Goal: Task Accomplishment & Management: Complete application form

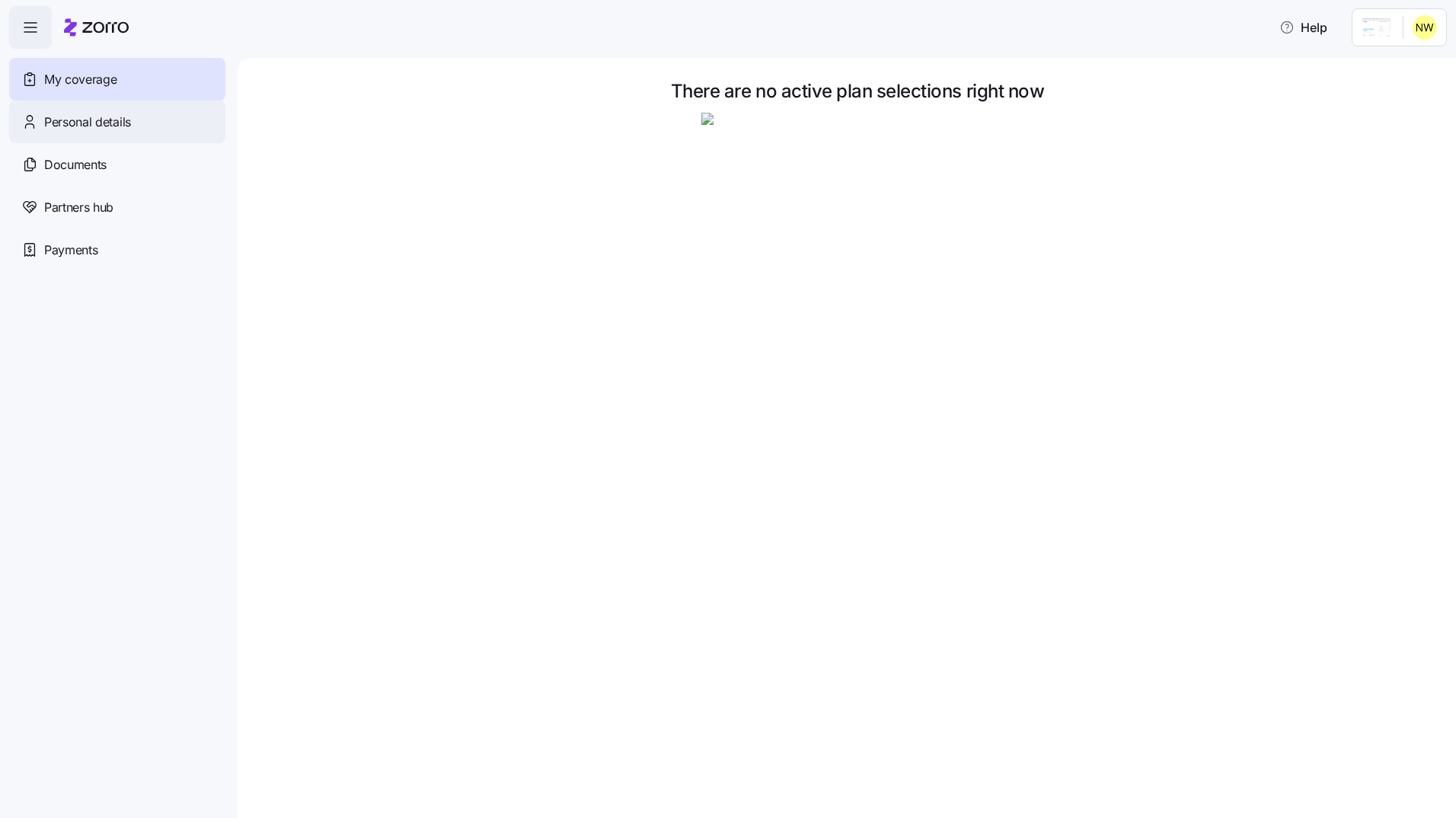
click at [149, 127] on div "Personal details" at bounding box center [117, 122] width 216 height 43
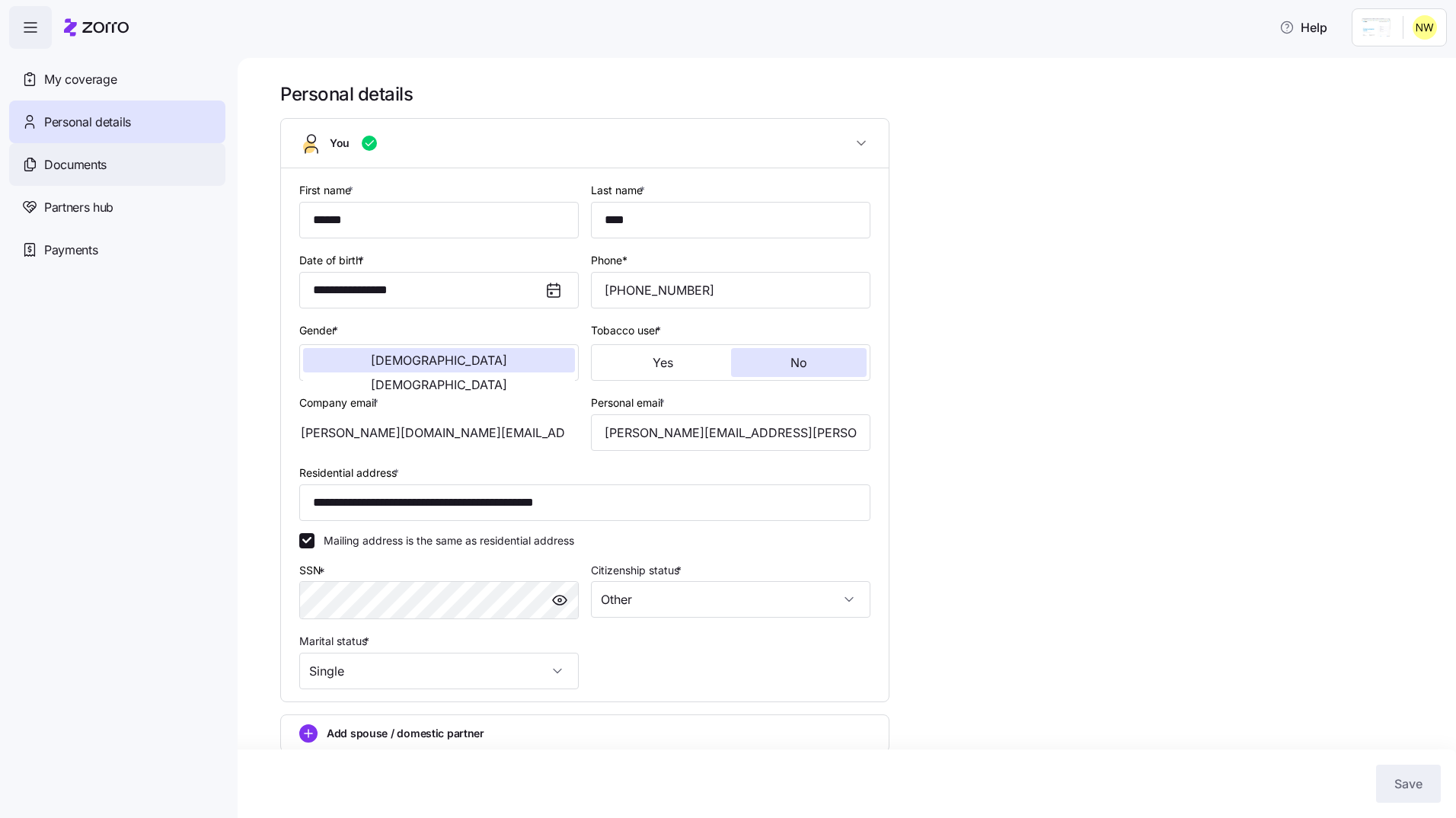
click at [129, 166] on div "Documents" at bounding box center [117, 165] width 216 height 43
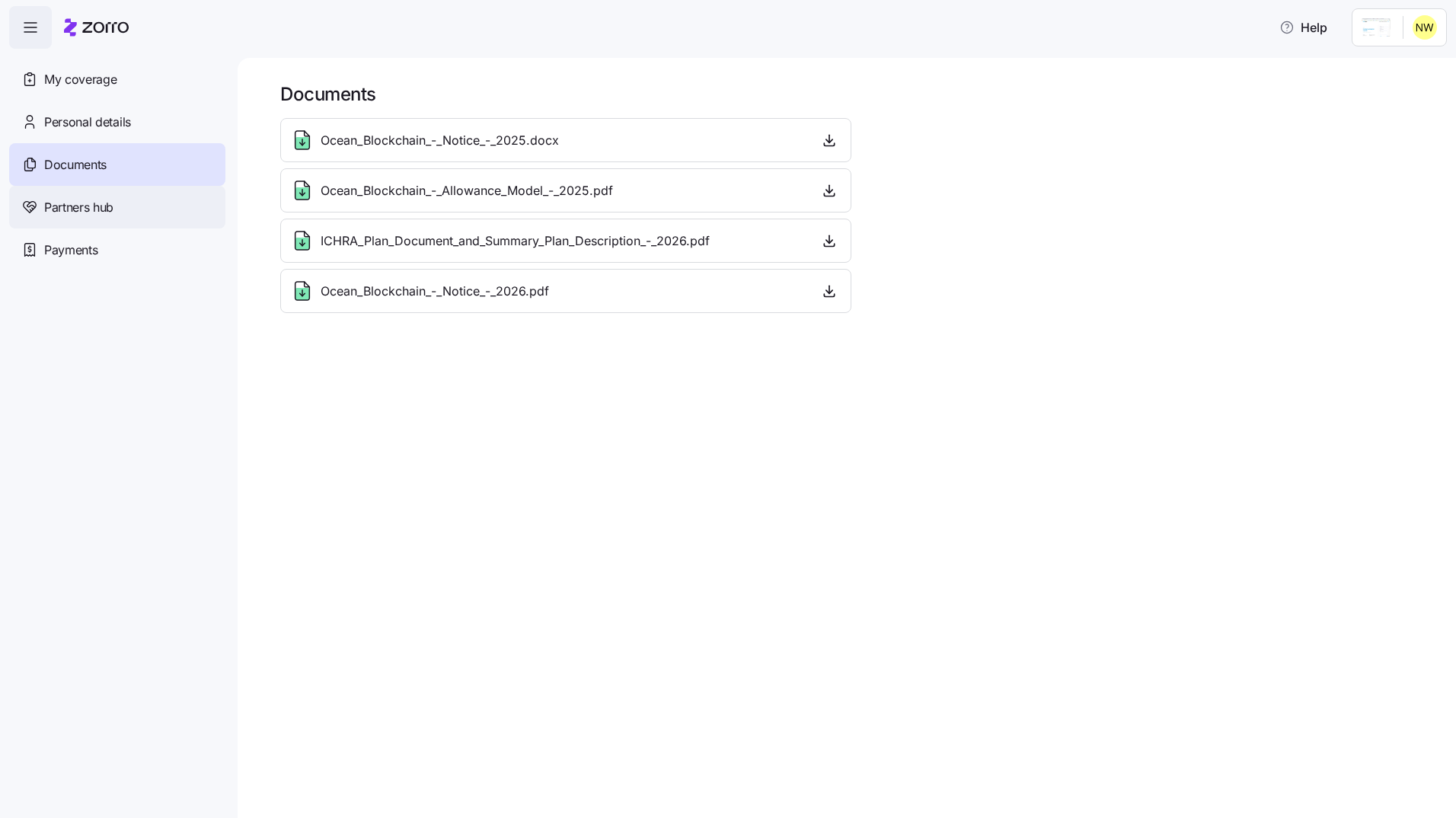
click at [122, 197] on div "Partners hub" at bounding box center [117, 207] width 216 height 43
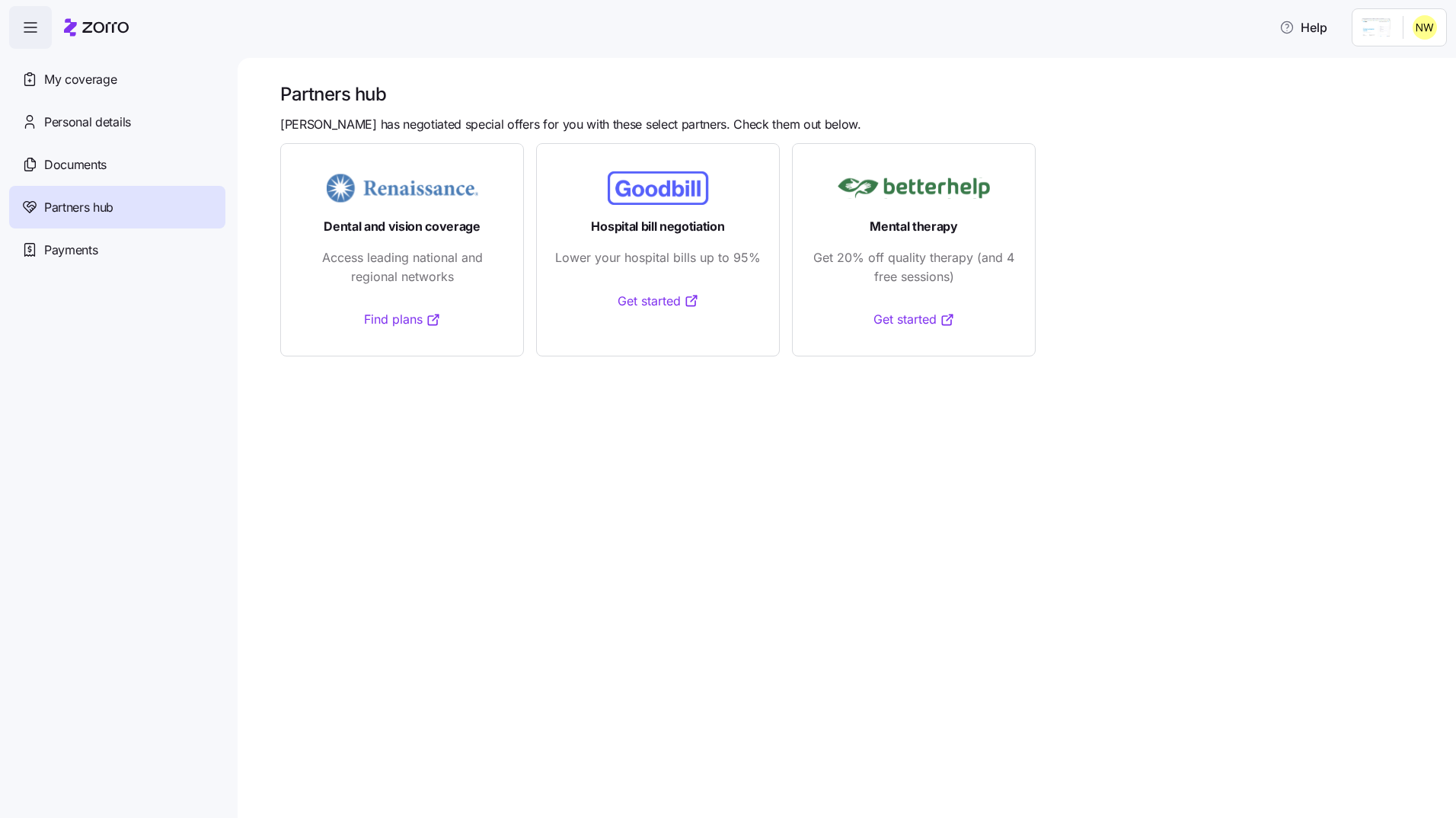
click at [1387, 29] on html "Help My coverage Personal details Documents Partners hub Payments Partners hub …" at bounding box center [728, 405] width 1456 height 809
click at [120, 343] on html "Help My coverage Personal details Documents Partners hub Payments Partners hub …" at bounding box center [728, 405] width 1456 height 809
click at [116, 126] on span "Personal details" at bounding box center [88, 122] width 87 height 19
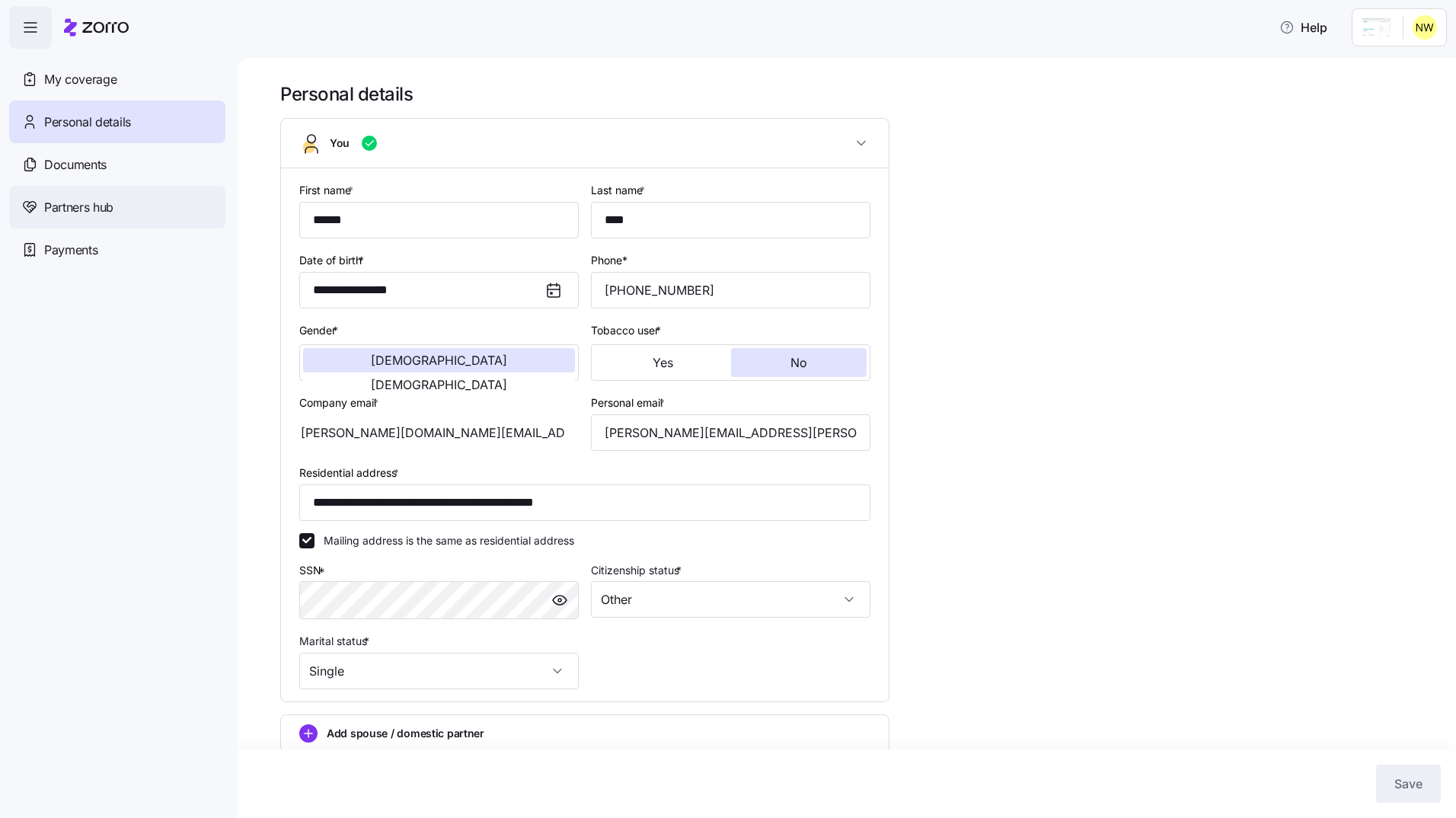
click at [127, 207] on div "Partners hub" at bounding box center [117, 207] width 216 height 43
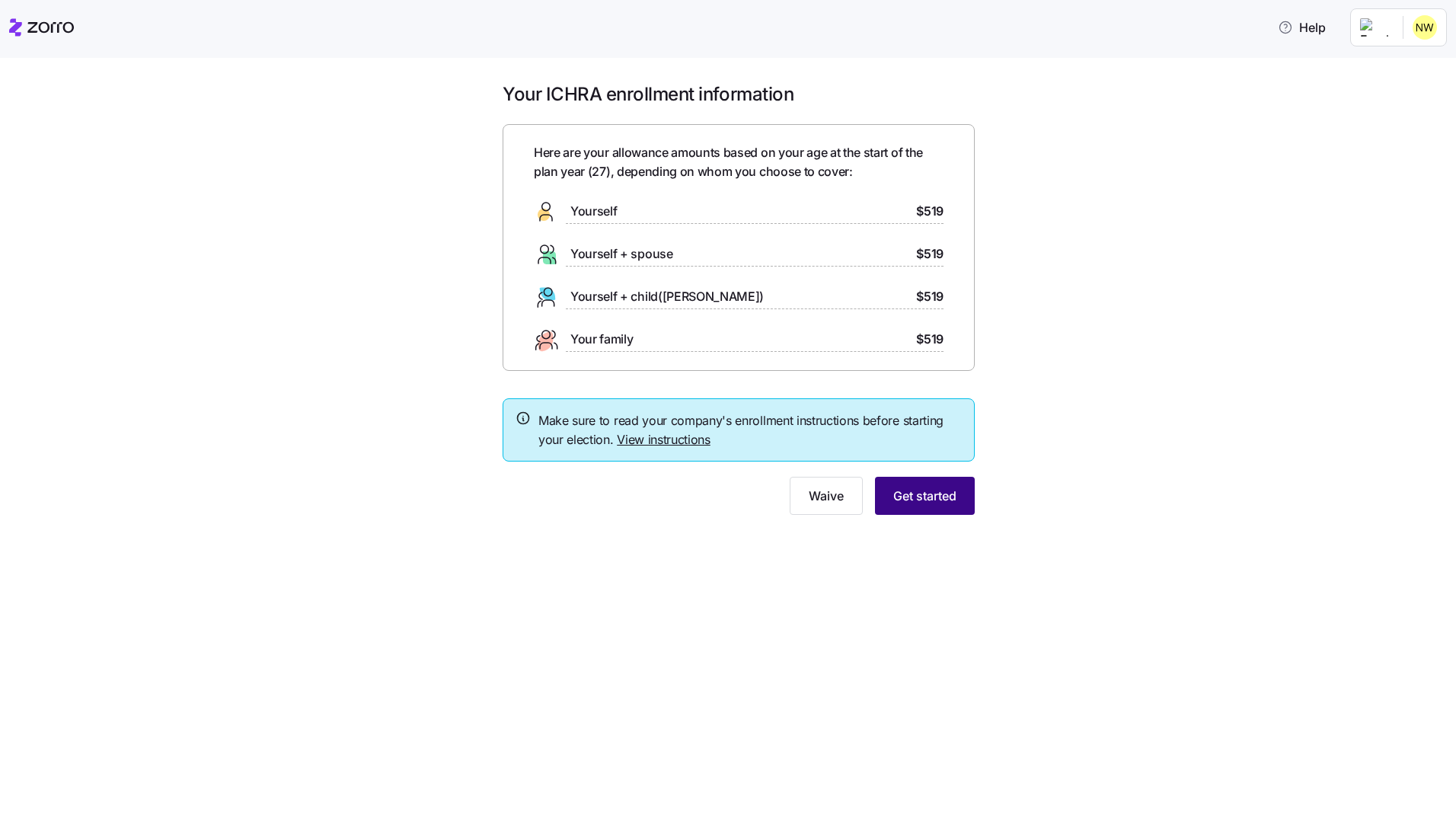
click at [927, 512] on button "Get started" at bounding box center [925, 496] width 100 height 38
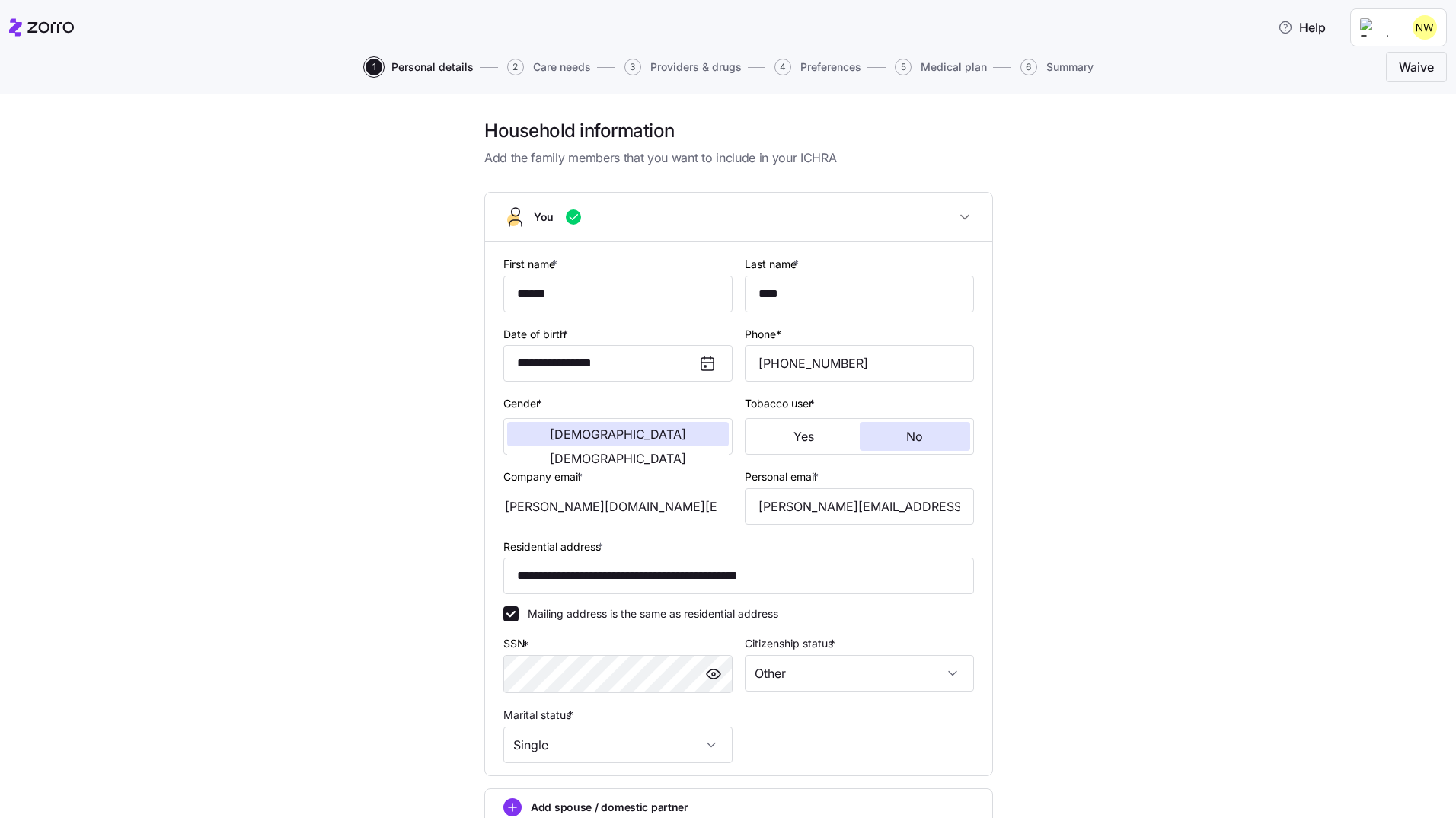
scroll to position [162, 0]
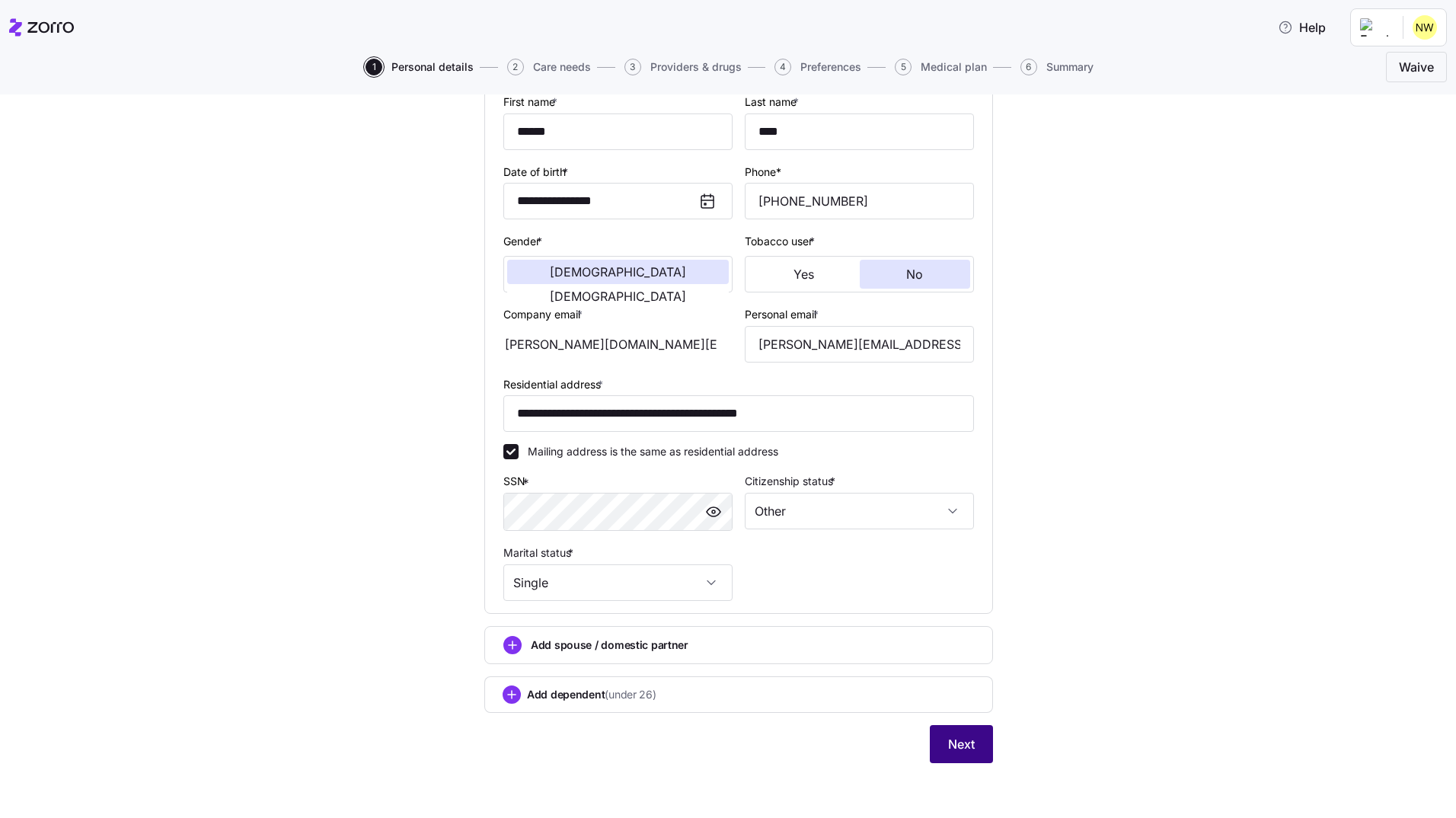
click at [961, 740] on span "Next" at bounding box center [962, 744] width 27 height 18
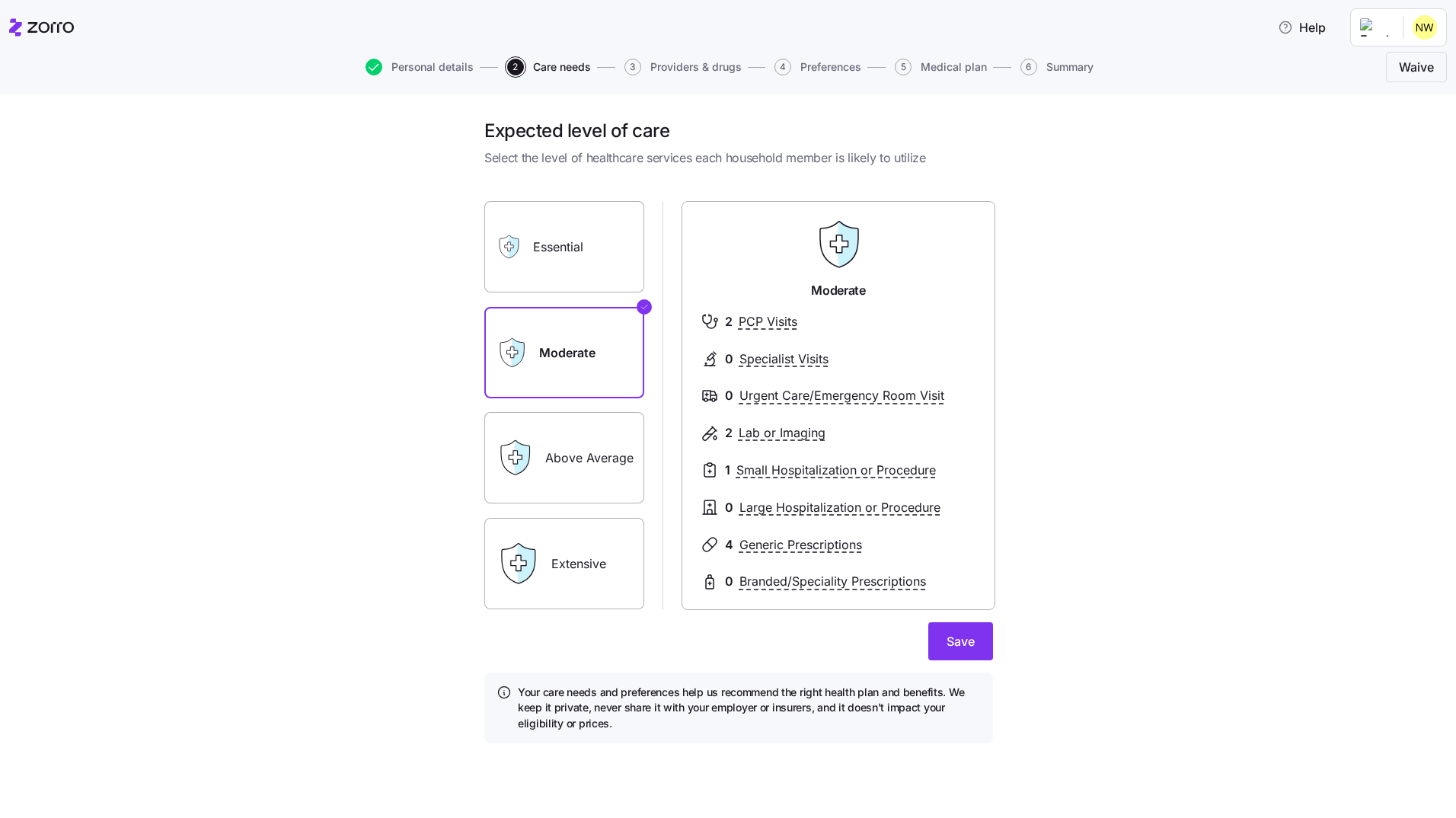
click at [532, 248] on div "Essential" at bounding box center [565, 246] width 160 height 91
click at [601, 255] on label "Essential" at bounding box center [565, 246] width 160 height 91
click at [0, 0] on input "Essential" at bounding box center [0, 0] width 0 height 0
click at [602, 328] on label "Moderate" at bounding box center [565, 352] width 160 height 91
click at [0, 0] on input "Moderate" at bounding box center [0, 0] width 0 height 0
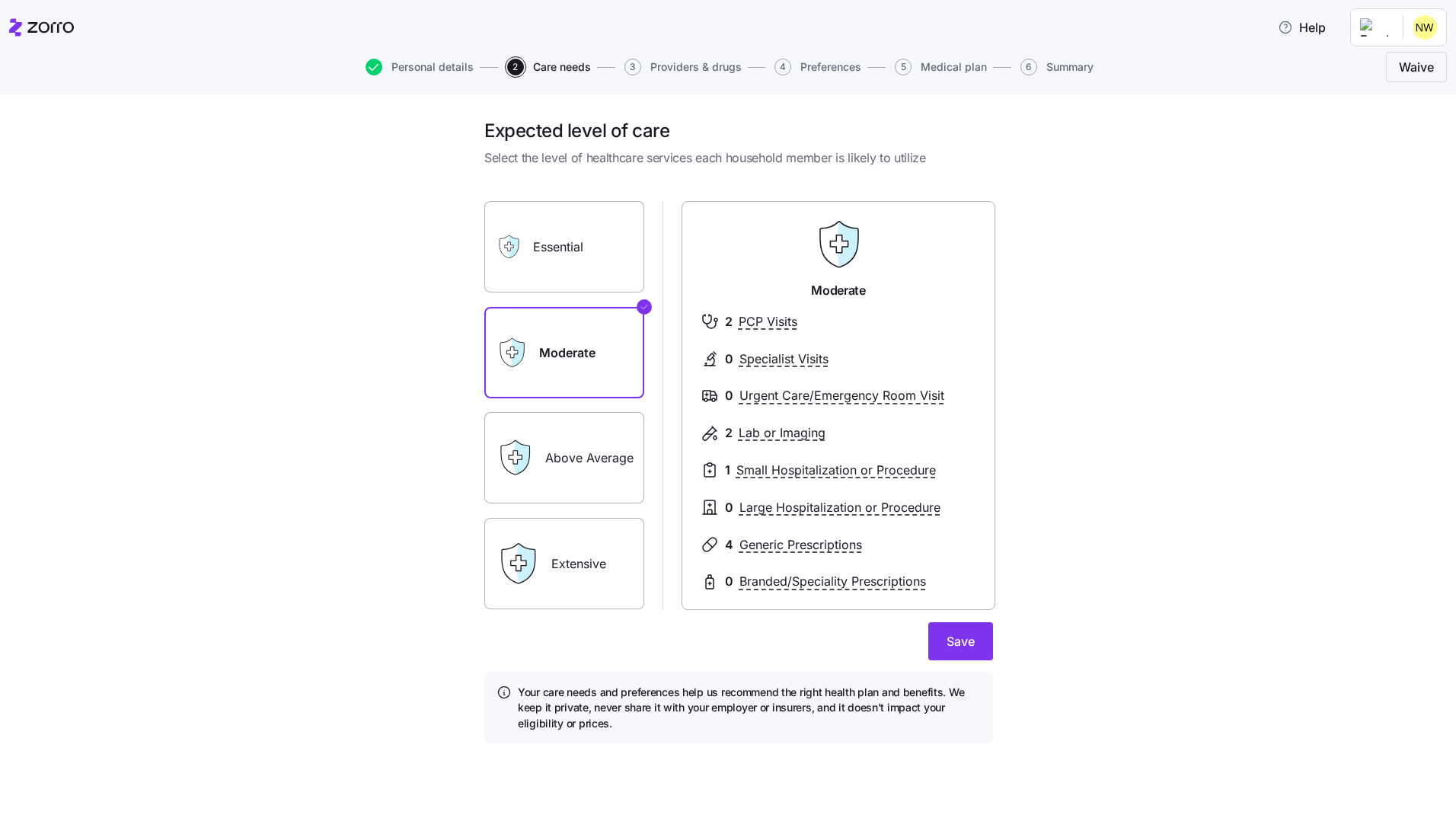
click at [603, 246] on label "Essential" at bounding box center [565, 246] width 160 height 91
click at [0, 0] on input "Essential" at bounding box center [0, 0] width 0 height 0
click at [585, 336] on label "Moderate" at bounding box center [565, 352] width 160 height 91
click at [0, 0] on input "Moderate" at bounding box center [0, 0] width 0 height 0
click at [955, 639] on span "Save" at bounding box center [961, 641] width 29 height 18
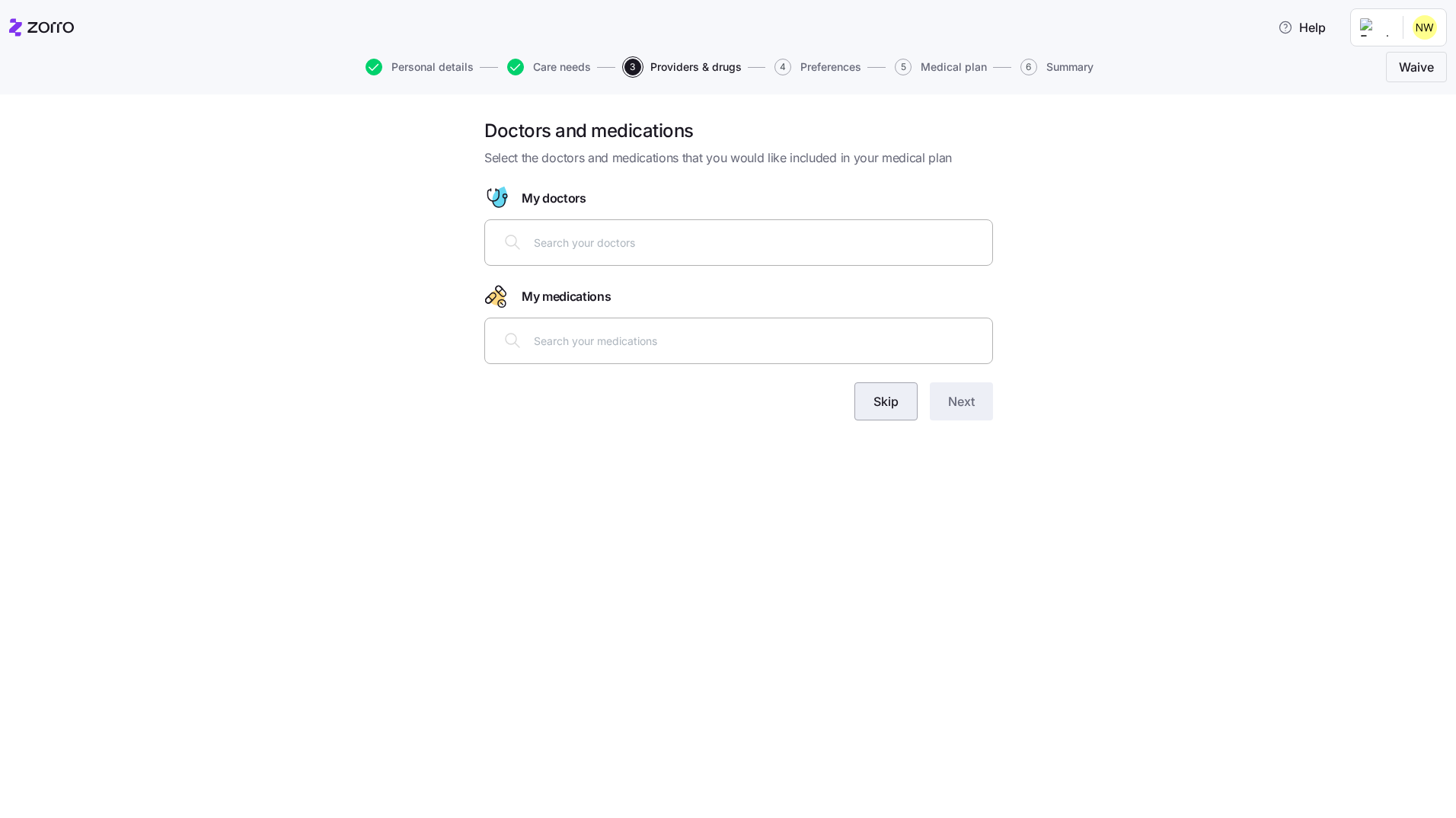
click at [871, 410] on button "Skip" at bounding box center [886, 401] width 63 height 38
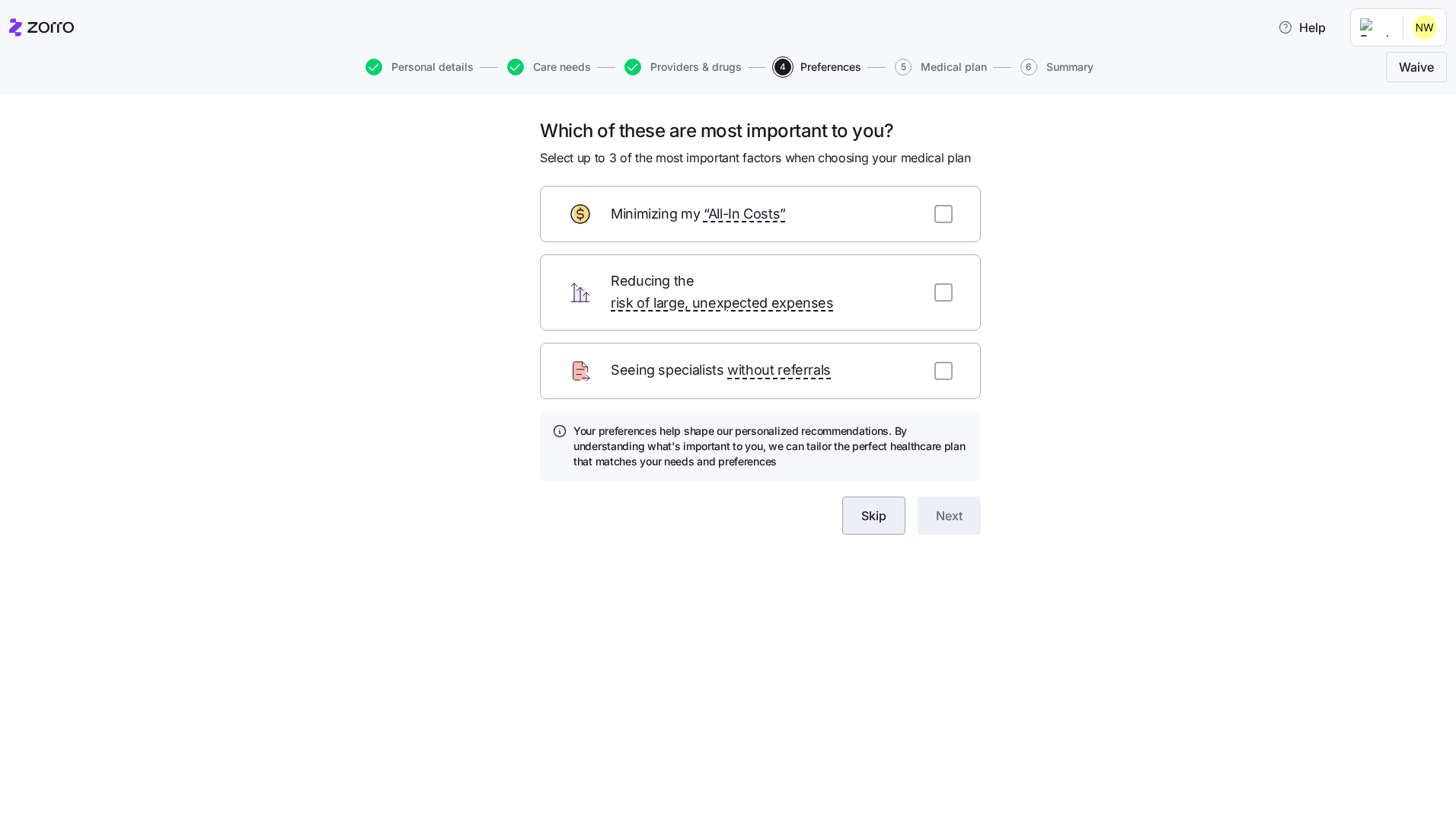
click at [866, 508] on button "Skip" at bounding box center [874, 516] width 63 height 38
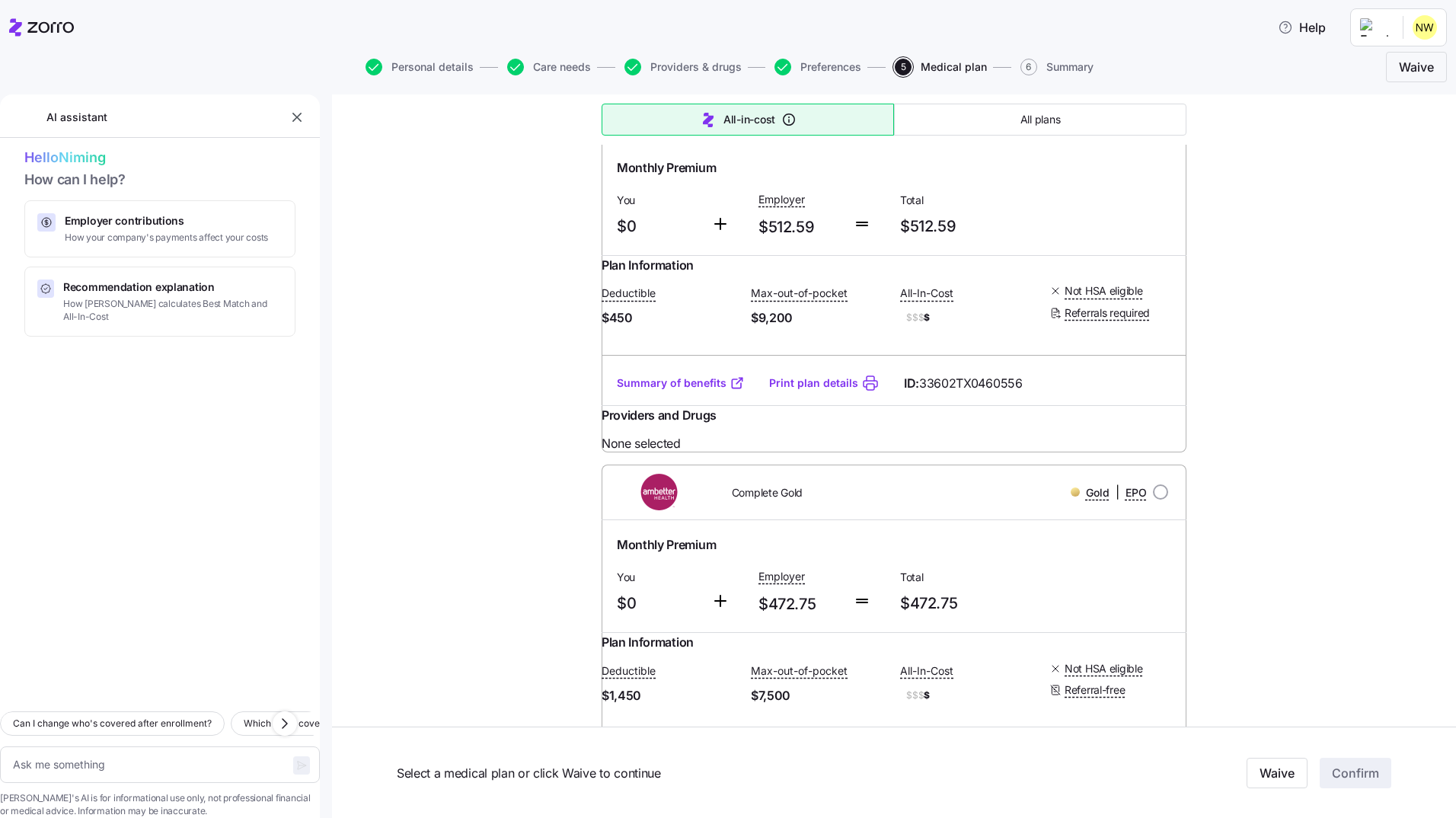
scroll to position [2579, 0]
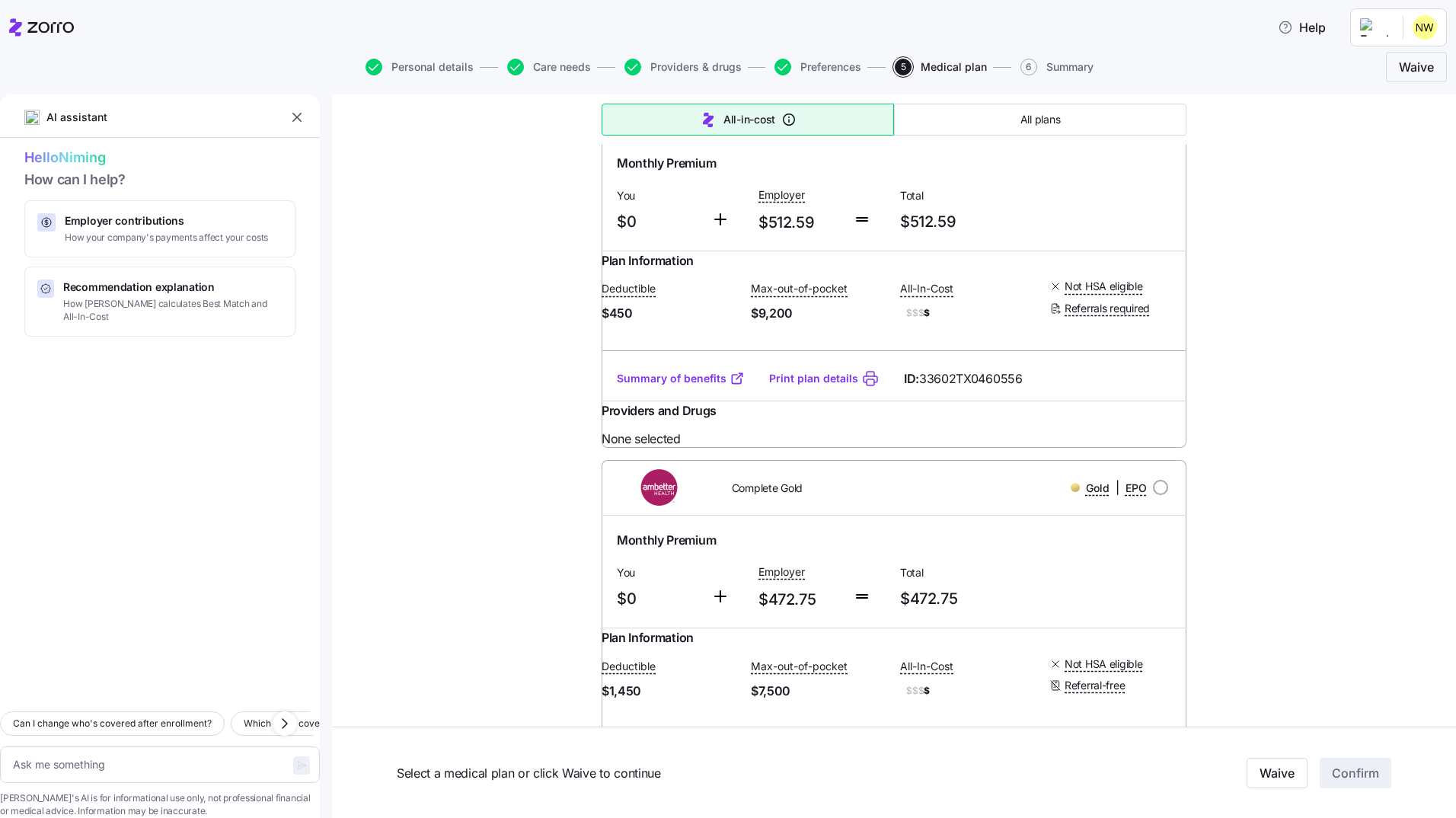
click at [561, 73] on button "Care needs" at bounding box center [549, 67] width 84 height 17
click at [527, 70] on button "Care needs" at bounding box center [549, 67] width 84 height 17
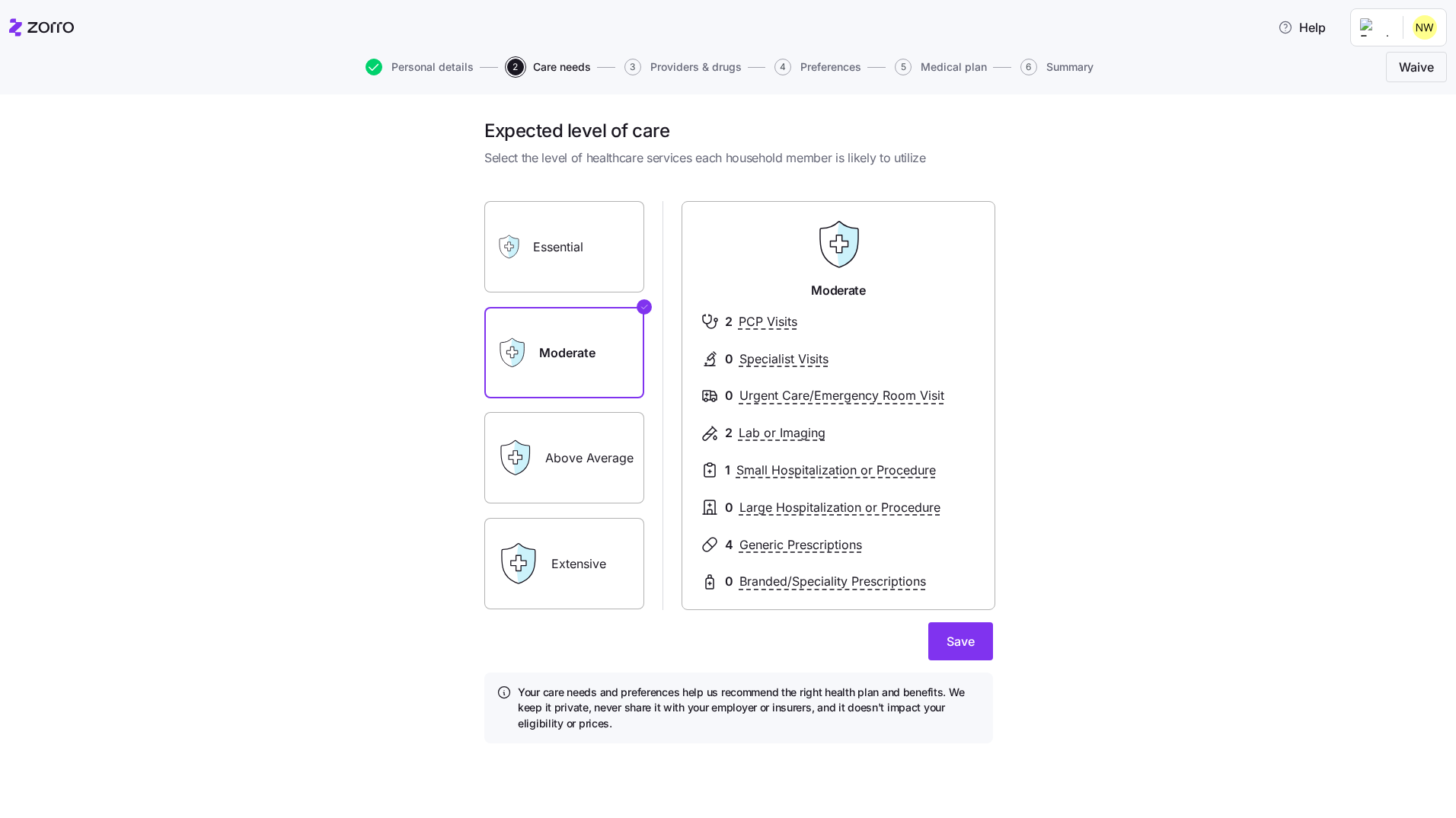
click at [601, 474] on label "Above Average" at bounding box center [565, 457] width 160 height 91
click at [0, 0] on input "Above Average" at bounding box center [0, 0] width 0 height 0
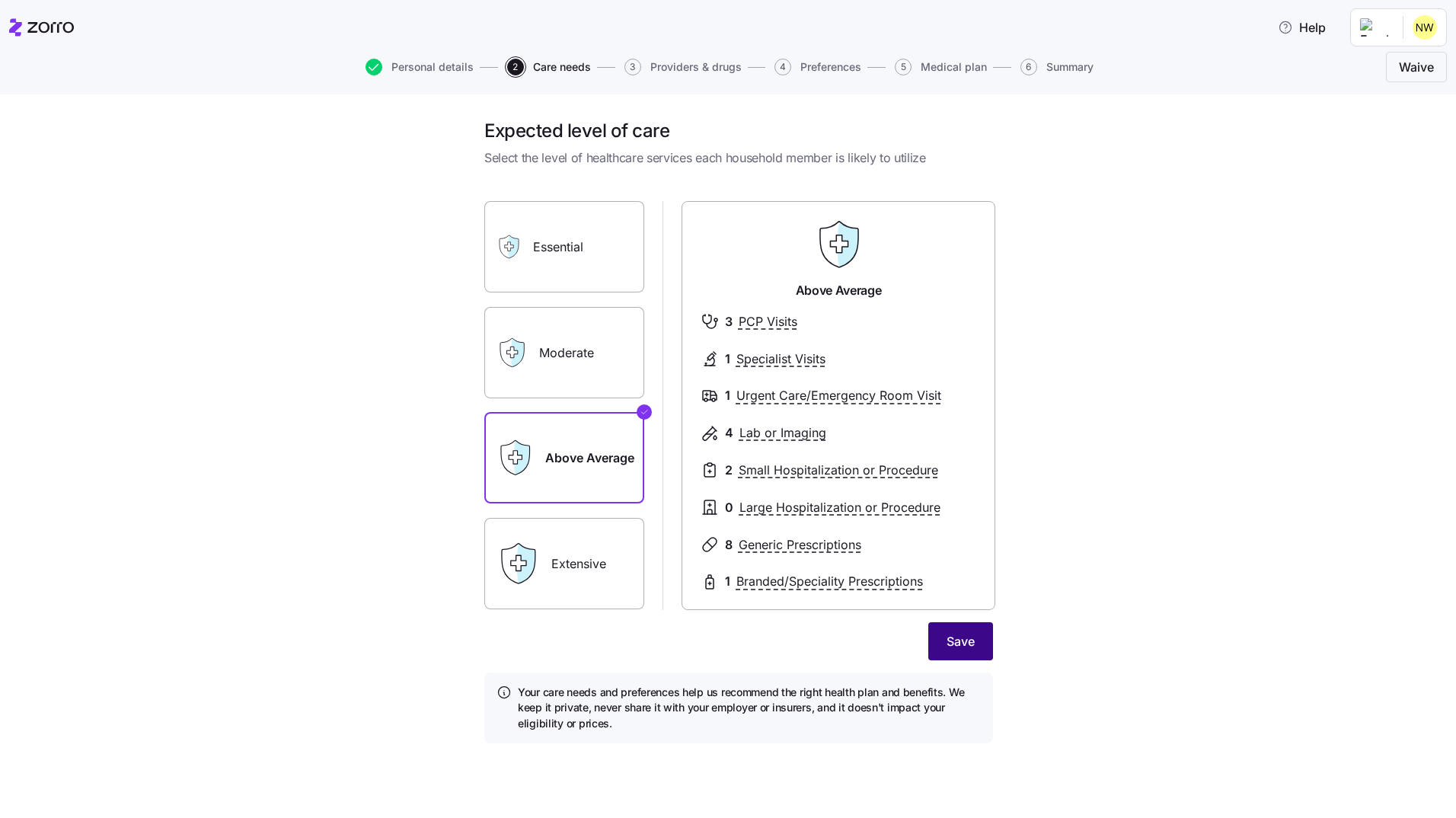
click at [949, 637] on span "Save" at bounding box center [961, 641] width 29 height 18
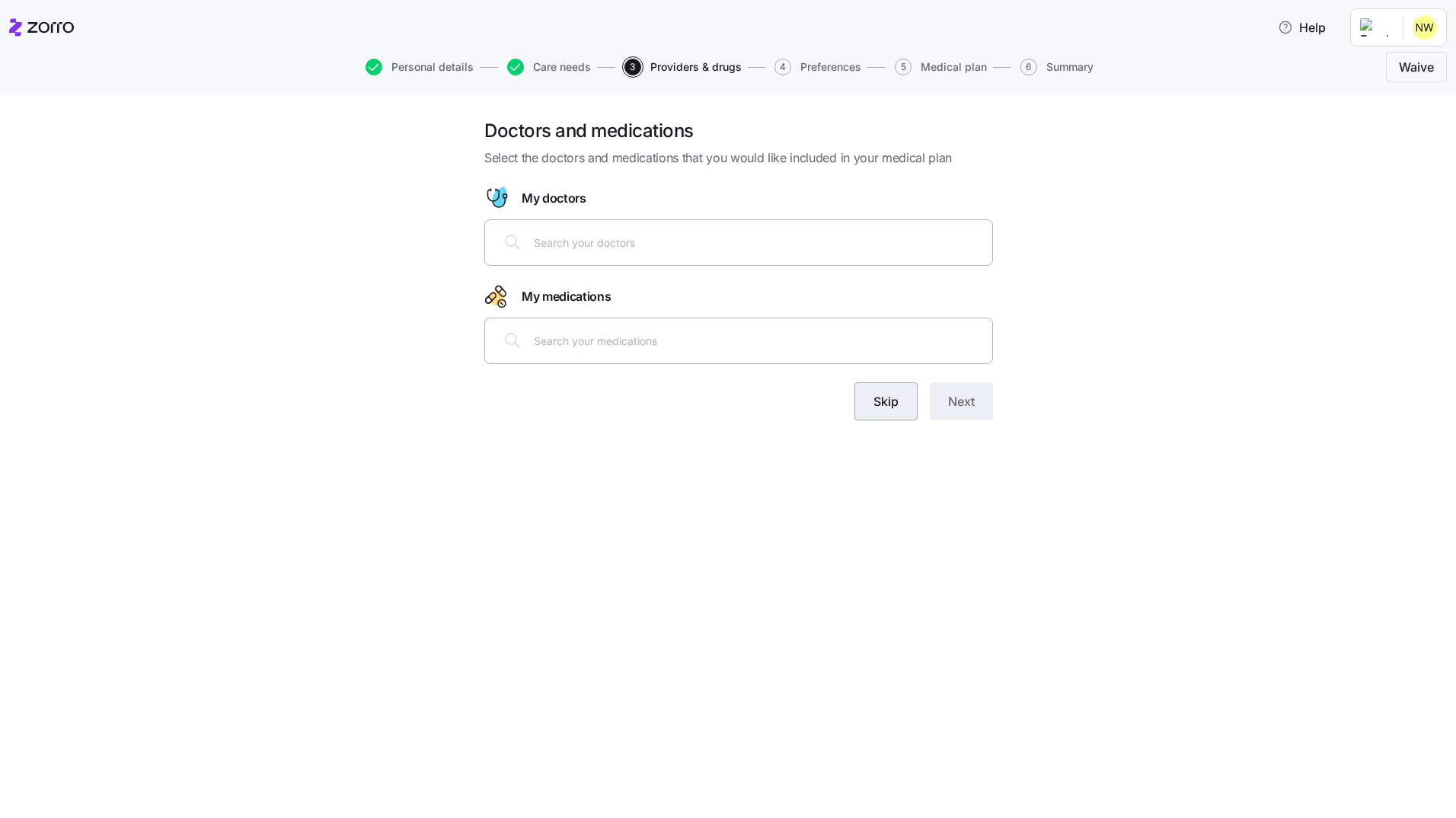
click at [883, 401] on span "Skip" at bounding box center [886, 401] width 25 height 18
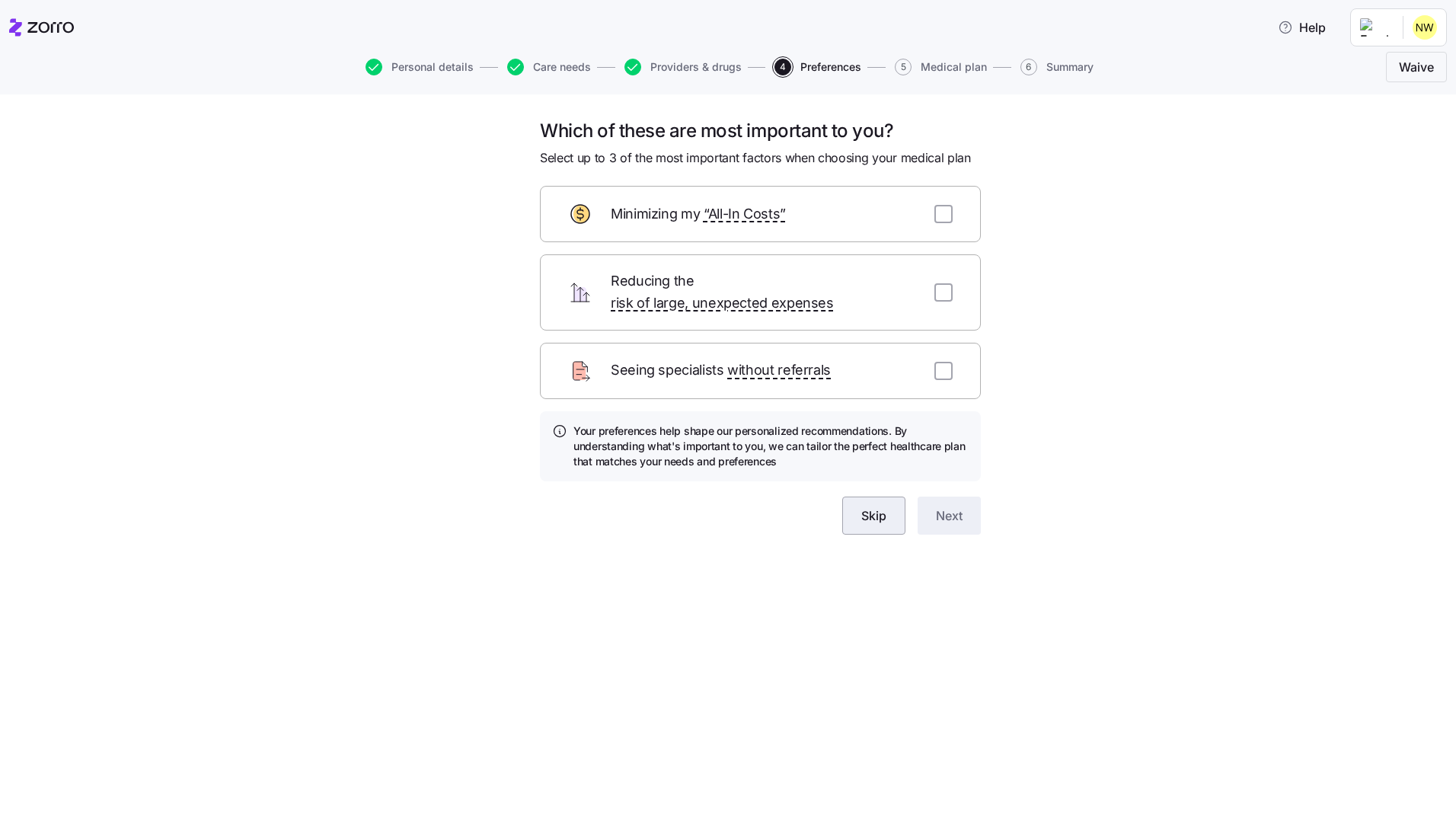
click at [888, 497] on button "Skip" at bounding box center [874, 516] width 63 height 38
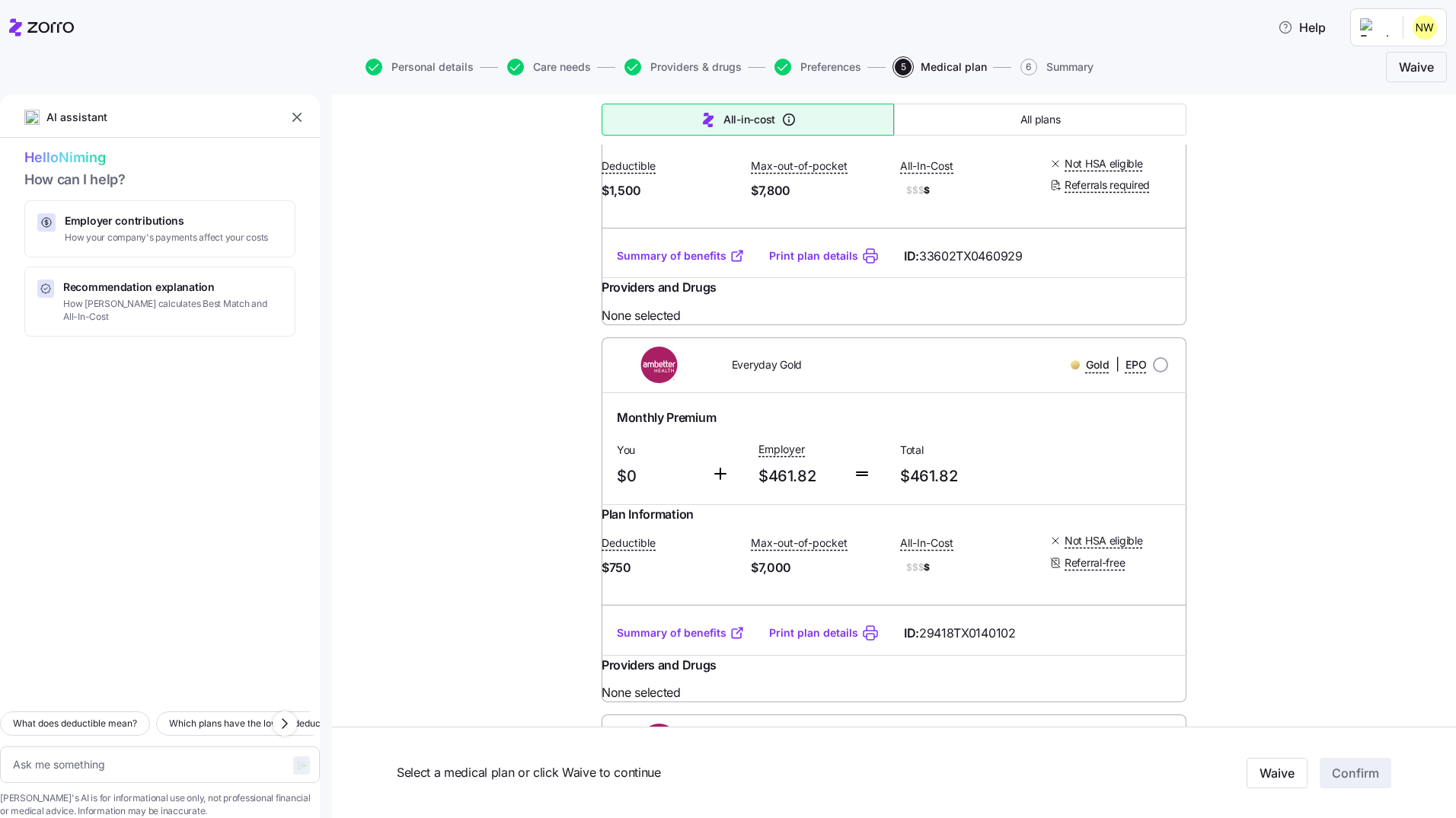
scroll to position [4816, 0]
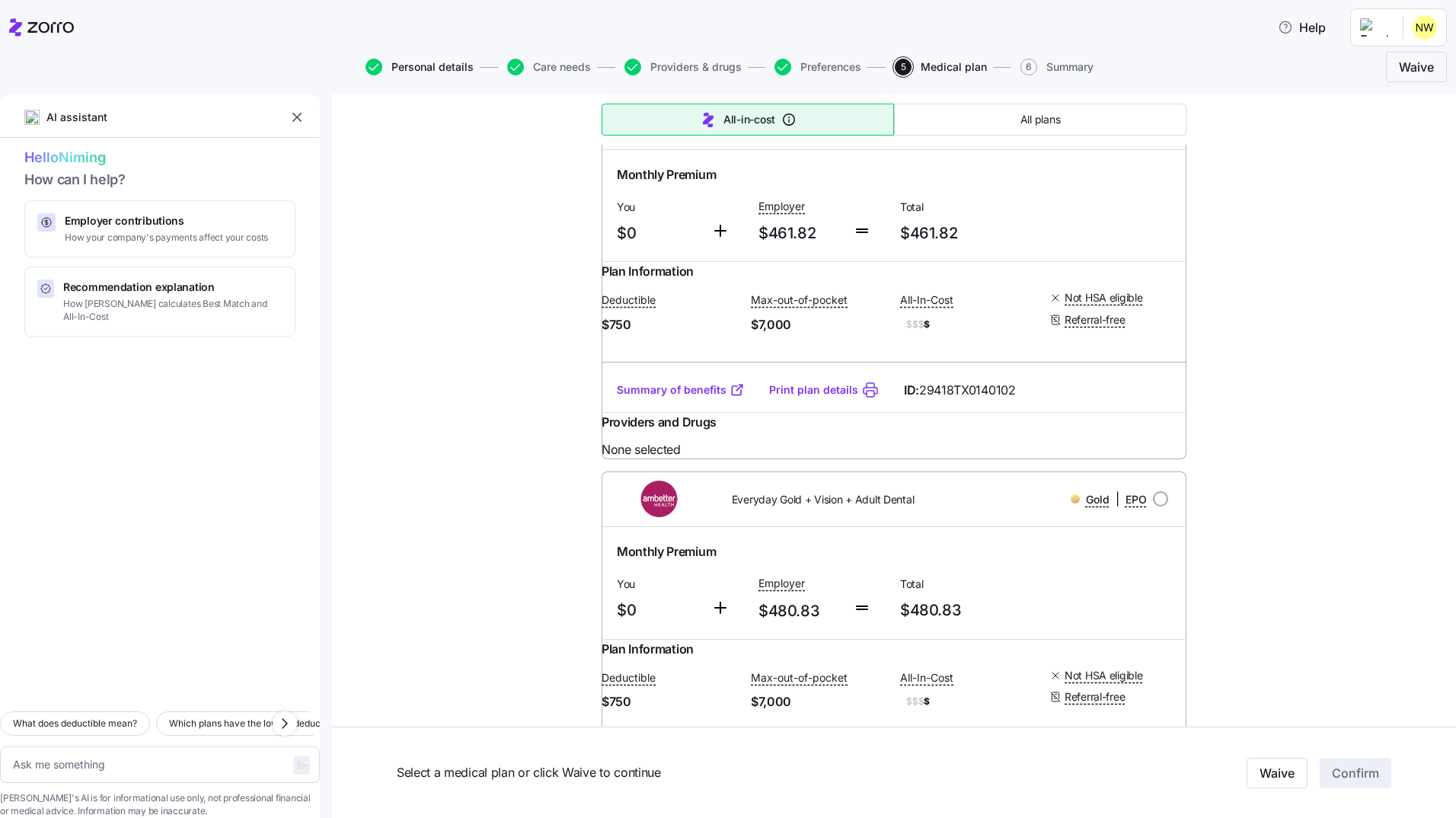
click at [423, 68] on span "Personal details" at bounding box center [432, 67] width 82 height 10
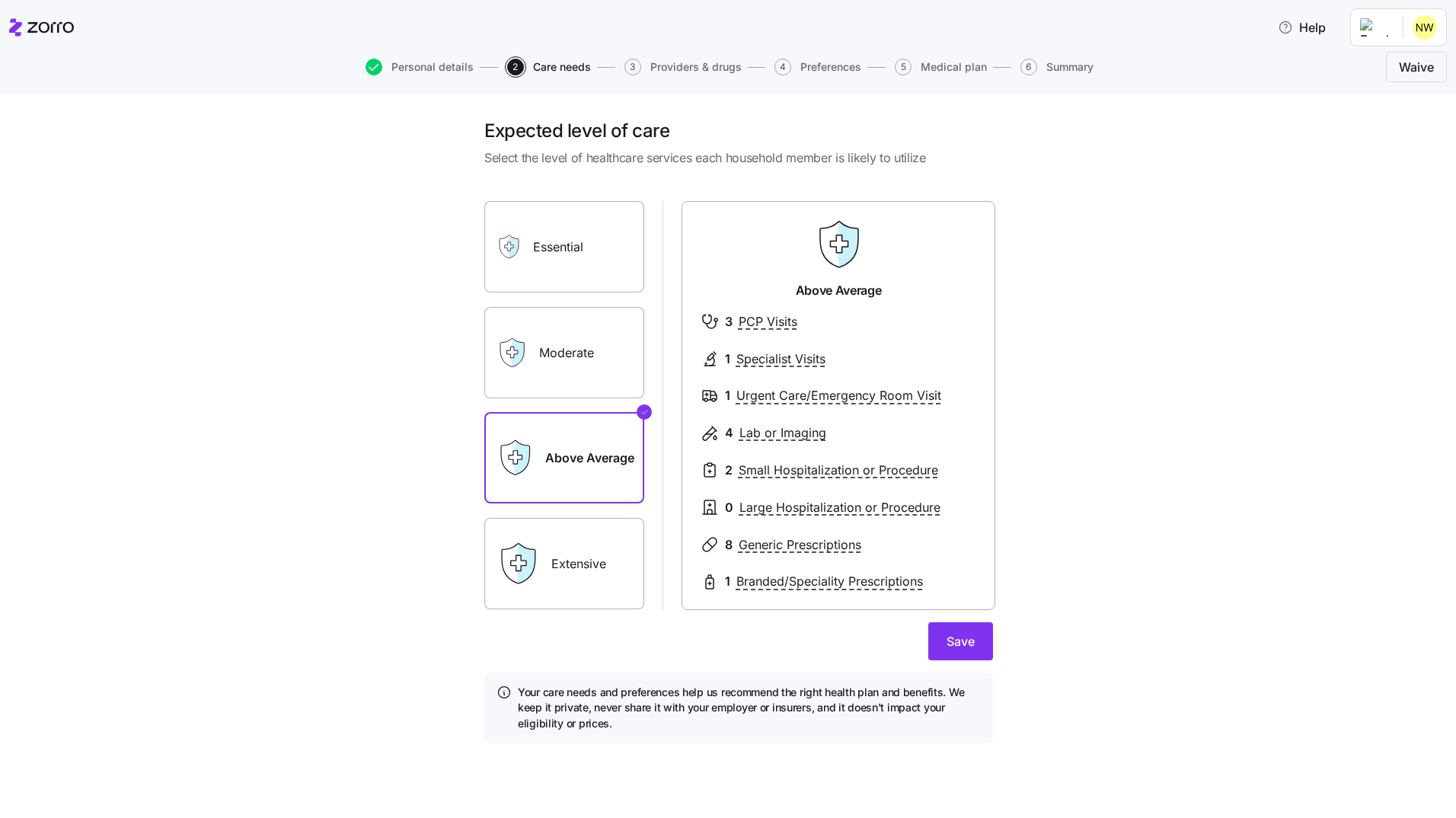
click at [603, 337] on label "Moderate" at bounding box center [565, 352] width 160 height 91
click at [0, 0] on input "Moderate" at bounding box center [0, 0] width 0 height 0
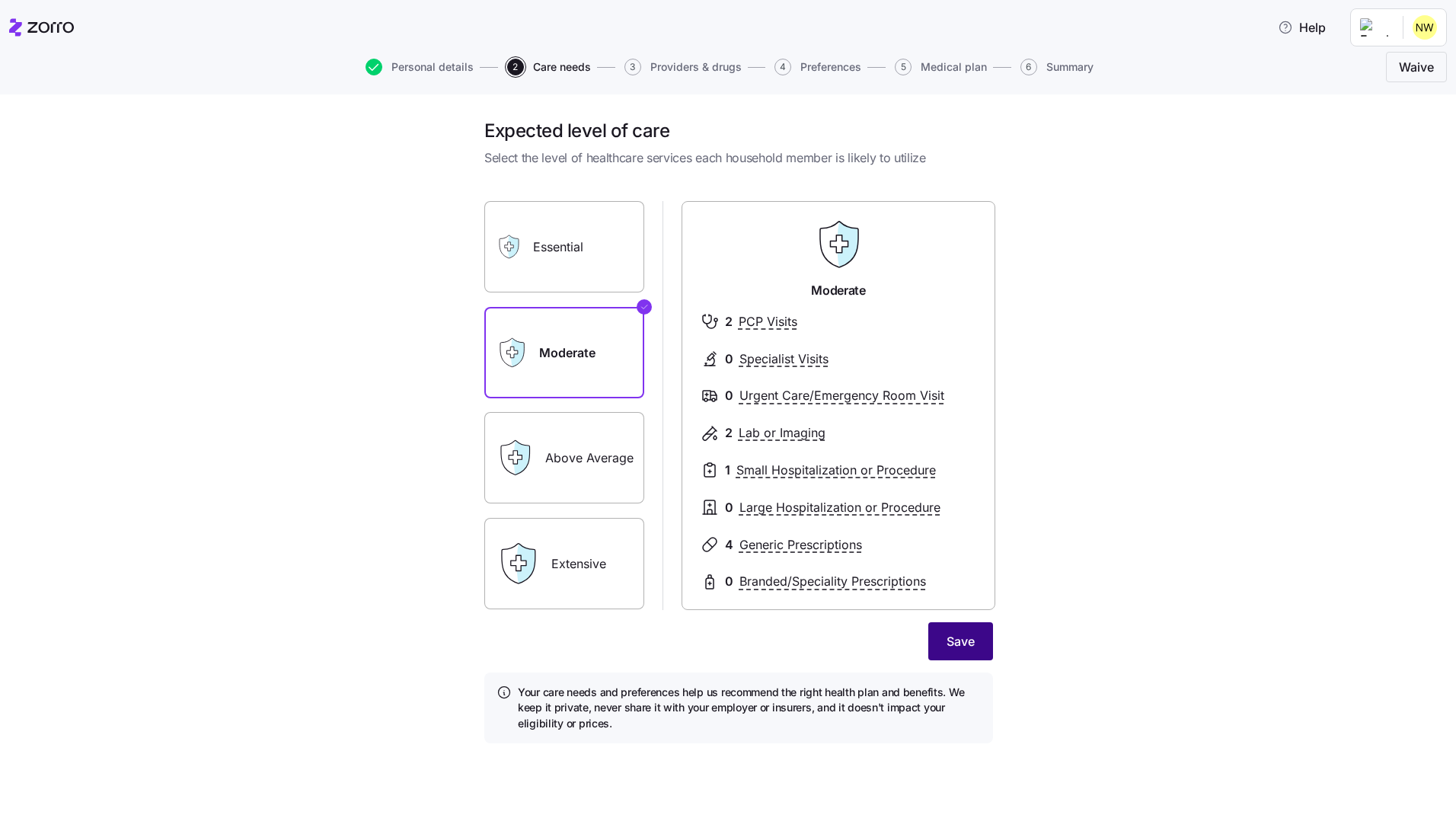
click at [965, 630] on button "Save" at bounding box center [961, 641] width 65 height 38
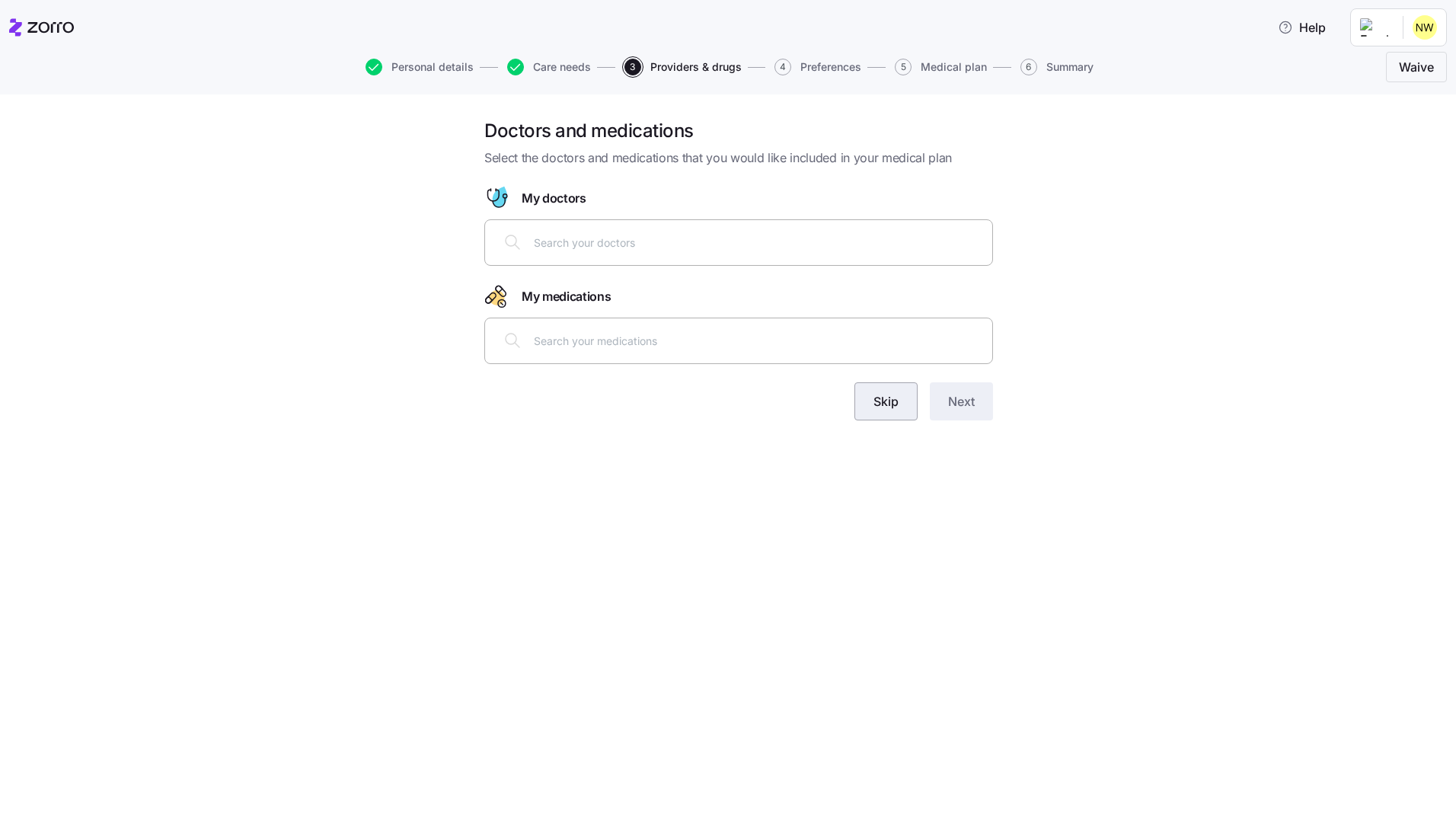
click at [888, 415] on button "Skip" at bounding box center [886, 401] width 63 height 38
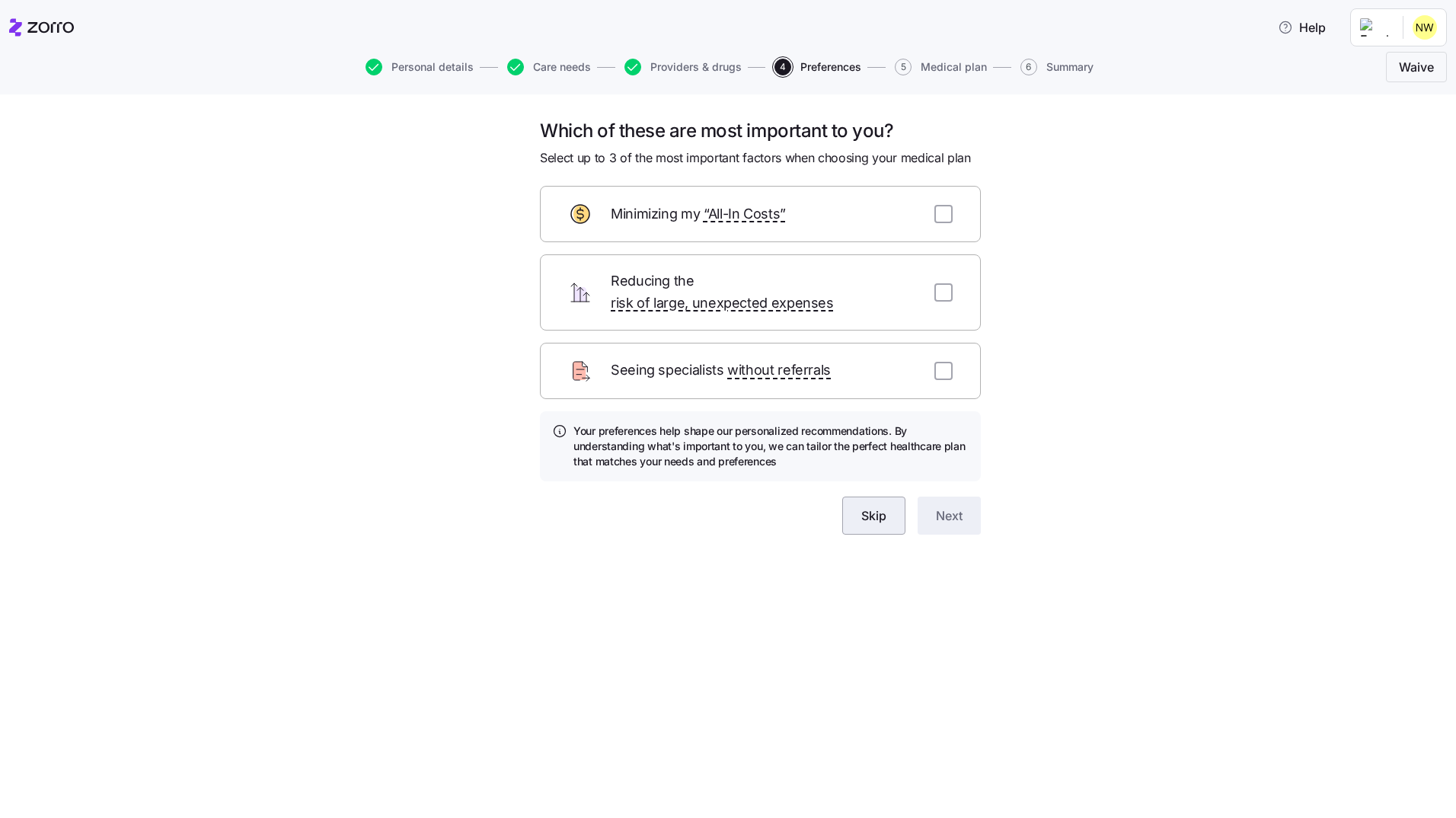
click at [874, 507] on span "Skip" at bounding box center [874, 516] width 25 height 18
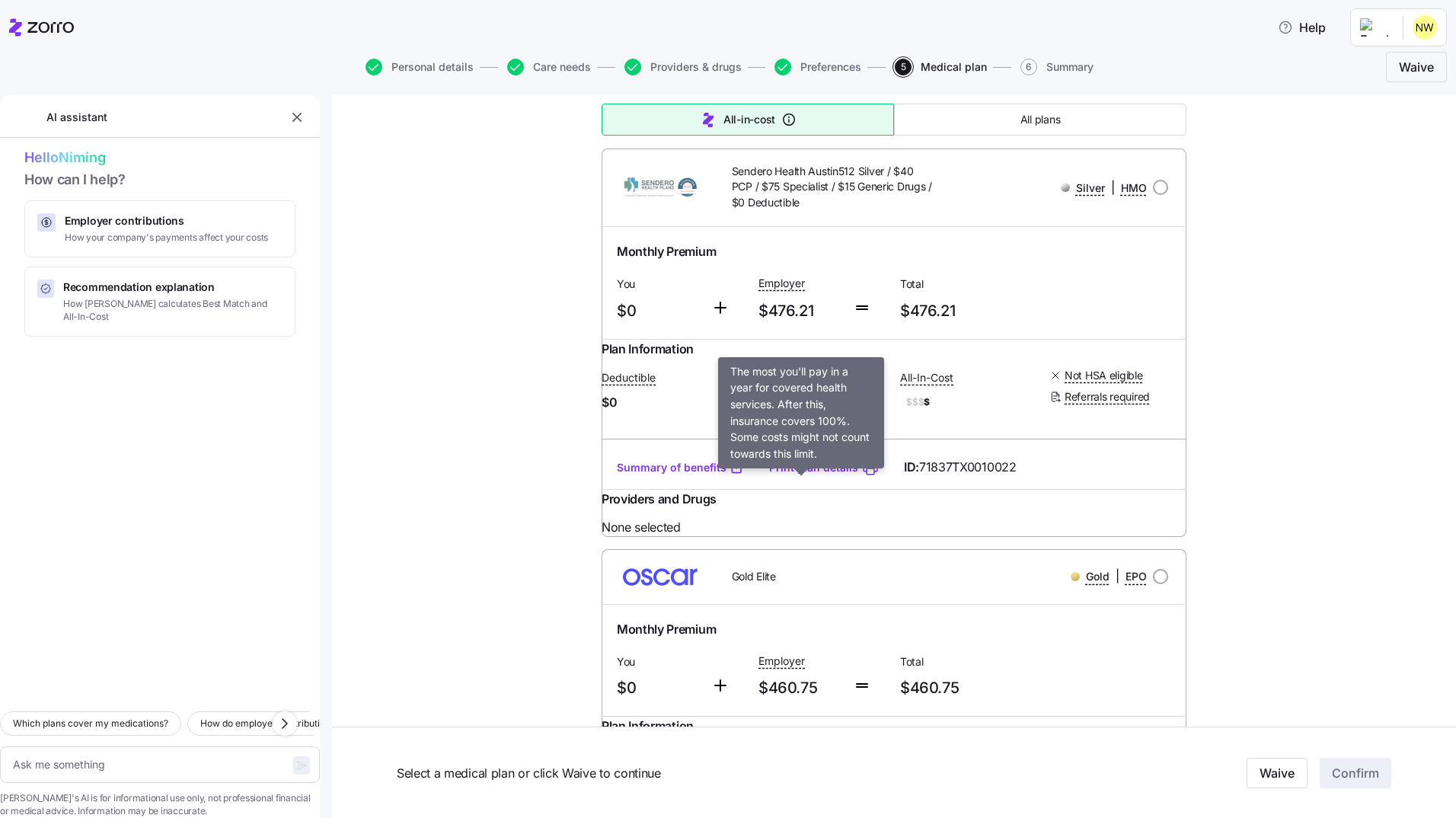
scroll to position [980, 0]
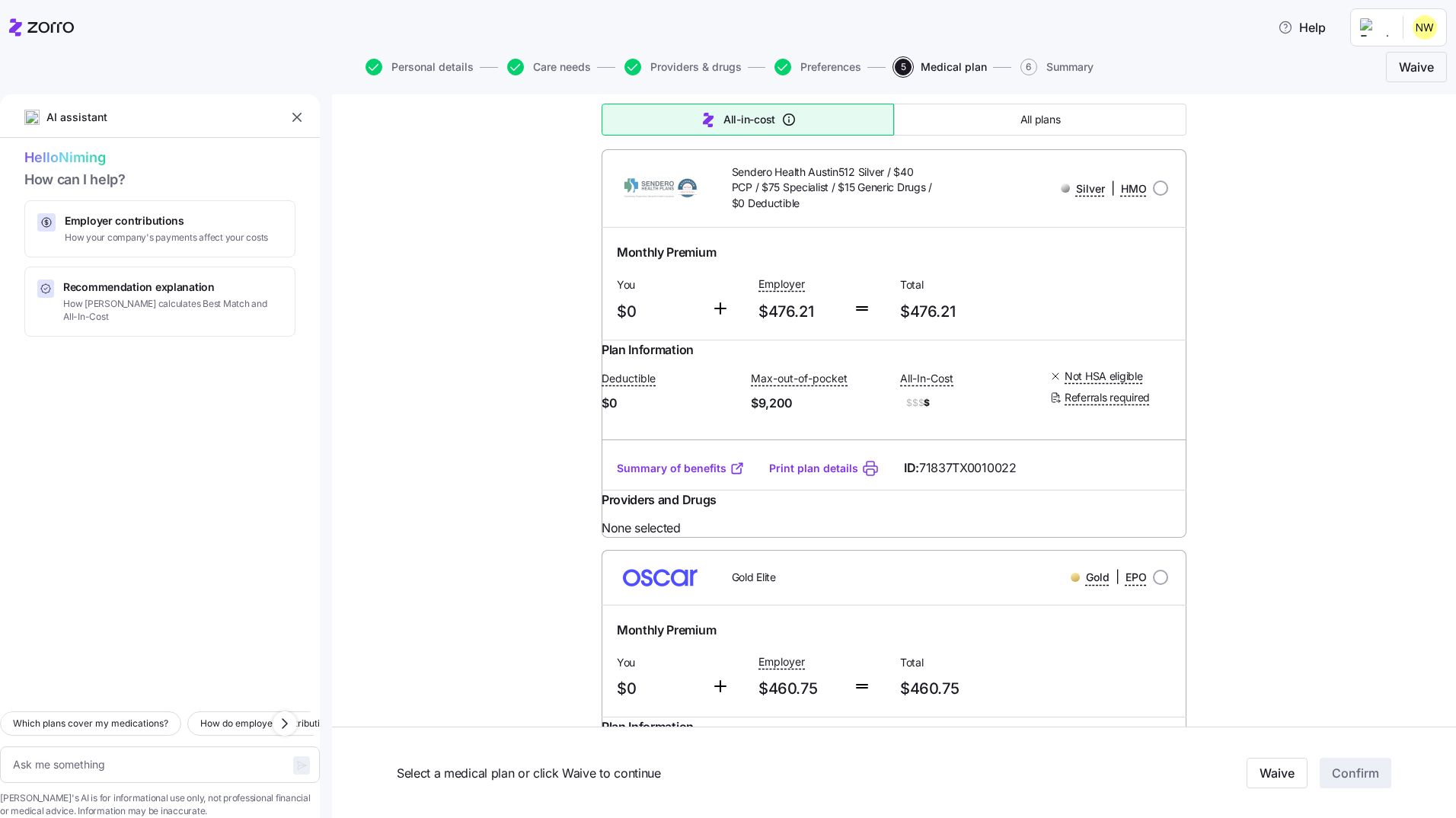
click at [853, 325] on div at bounding box center [861, 308] width 18 height 32
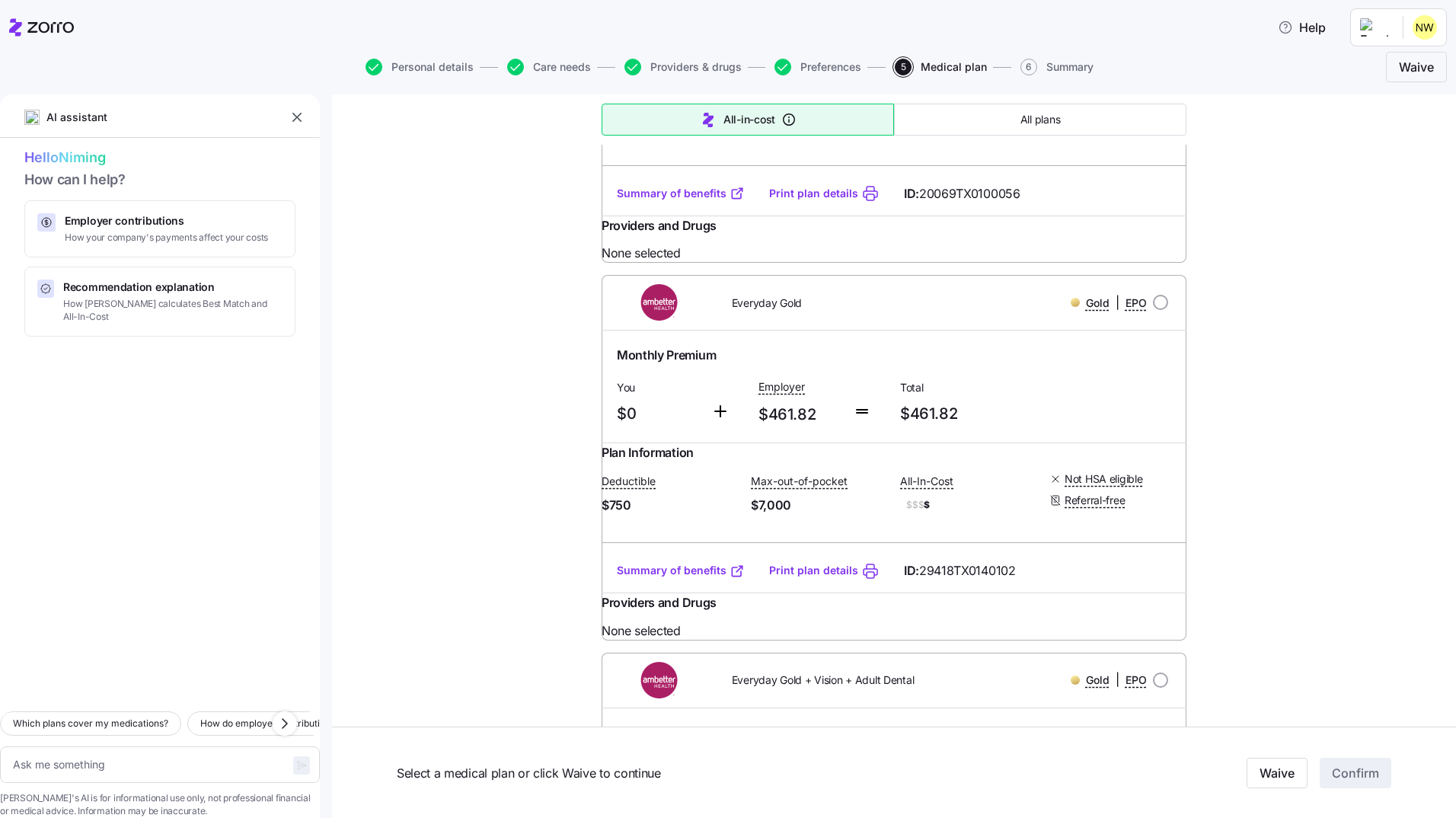
scroll to position [1633, 0]
drag, startPoint x: 891, startPoint y: 371, endPoint x: 776, endPoint y: 453, distance: 141.2
click at [776, 453] on div "Blue Advantage Gold HMO SM 207 Gold | HMO Monthly Premium Lowest All-In-Cost Yo…" at bounding box center [894, 629] width 585 height 3792
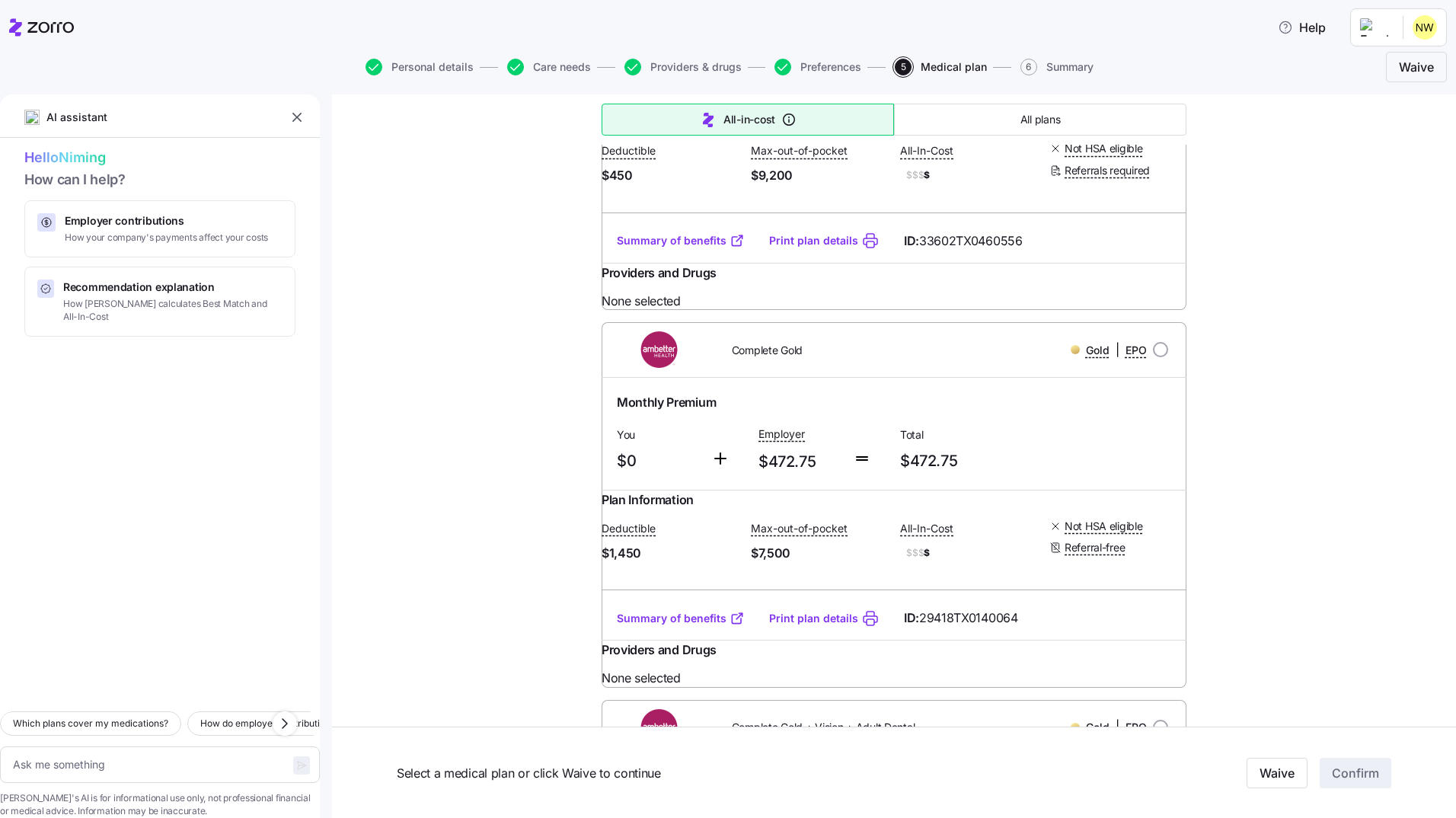
scroll to position [2718, 0]
click at [410, 71] on span "Personal details" at bounding box center [432, 67] width 82 height 10
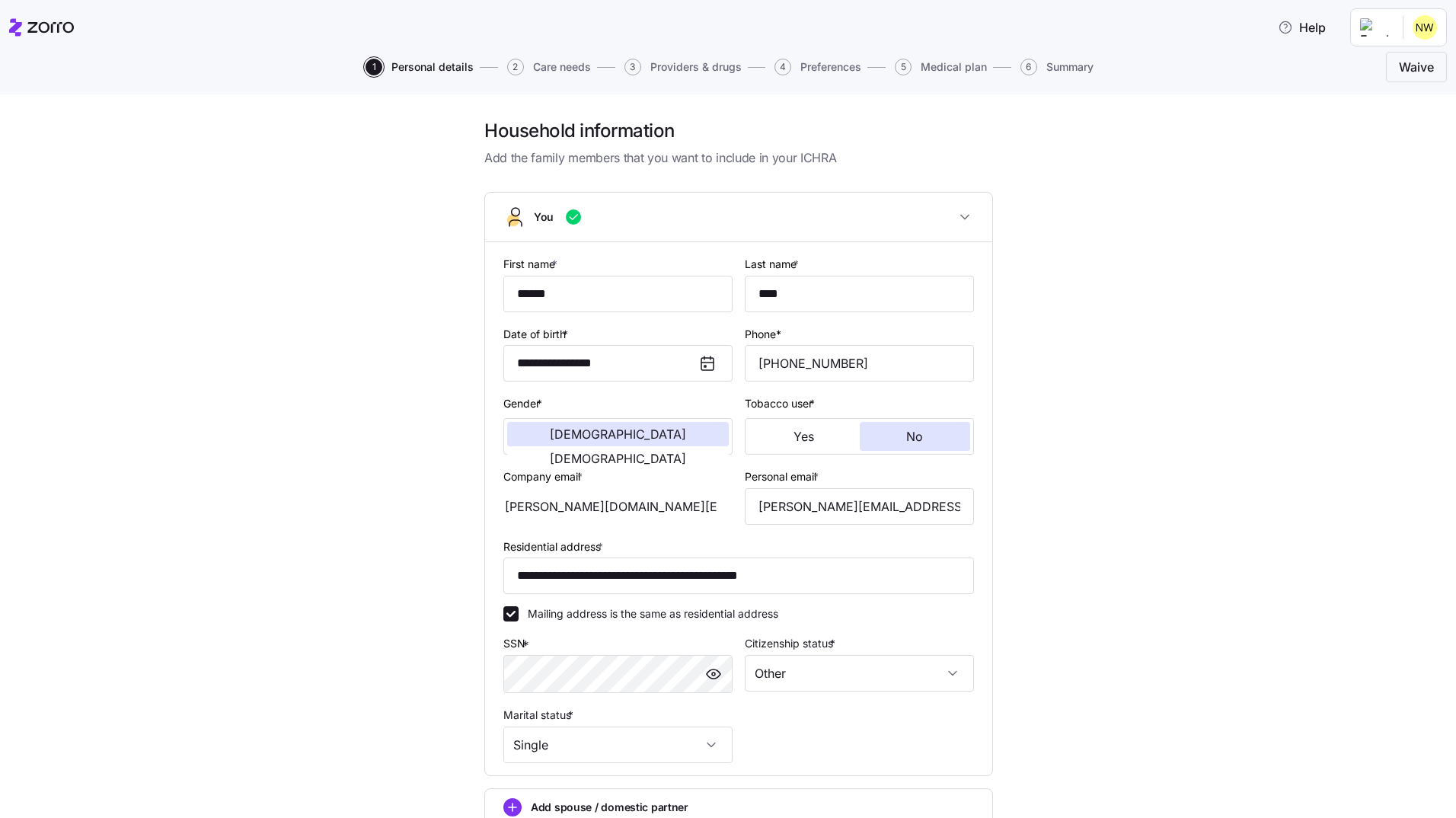
click at [560, 71] on div "1 Personal details 2 Care needs 3 Providers & drugs 4 Preferences 5 Medical pla…" at bounding box center [728, 67] width 1438 height 36
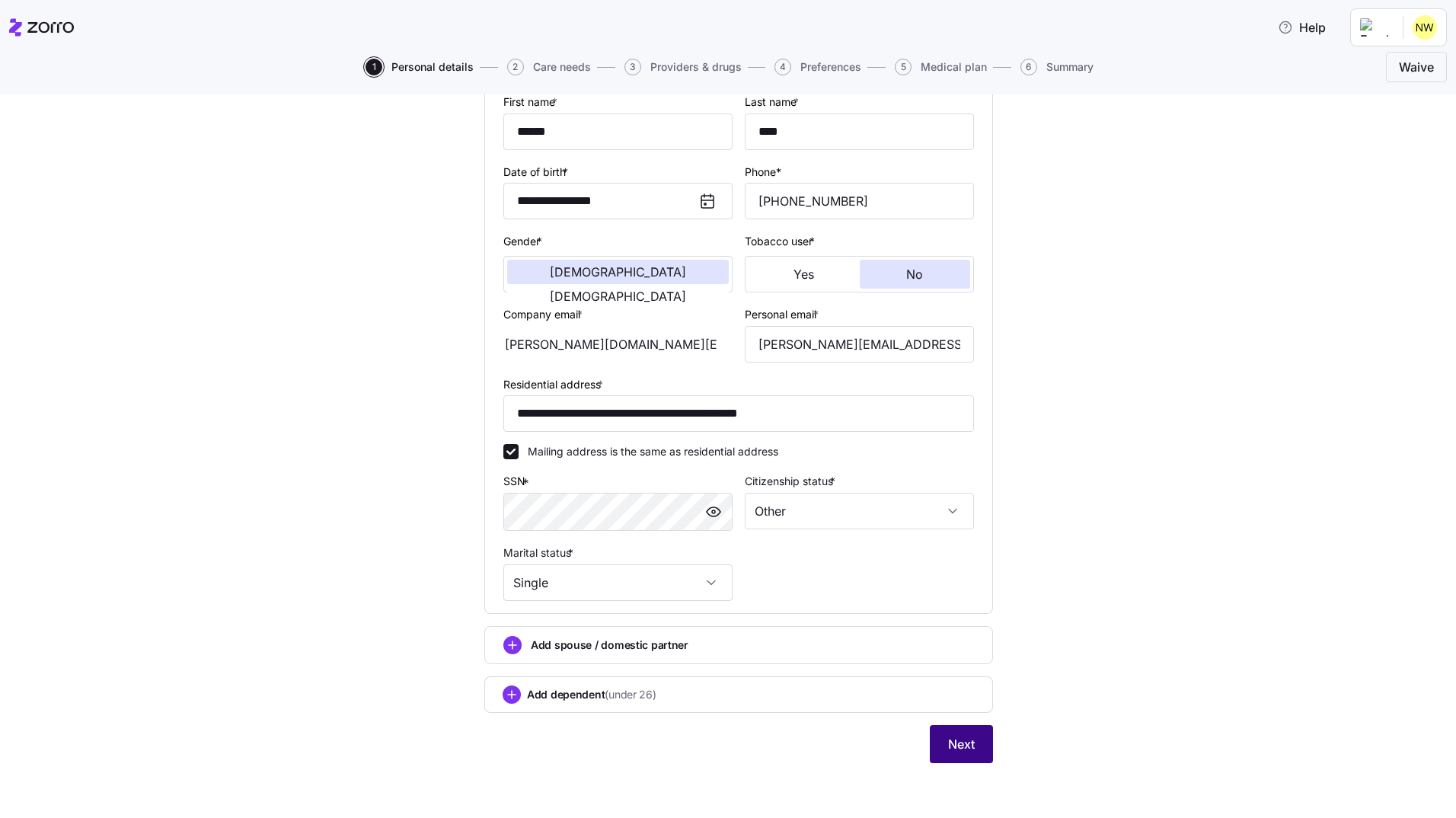
click at [970, 750] on button "Next" at bounding box center [961, 744] width 63 height 38
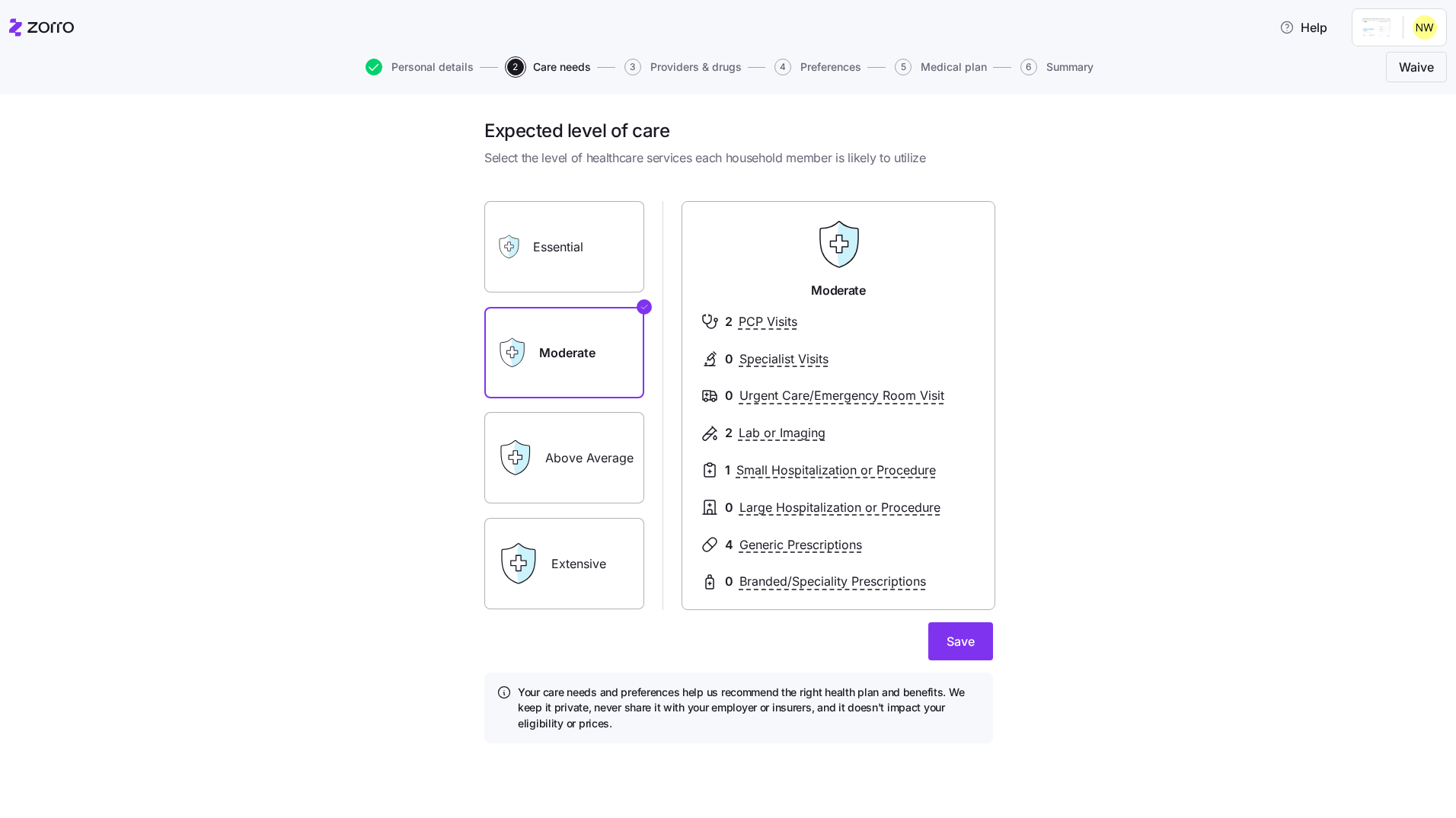
click at [587, 560] on label "Extensive" at bounding box center [565, 563] width 160 height 91
click at [0, 0] on input "Extensive" at bounding box center [0, 0] width 0 height 0
click at [568, 365] on label "Moderate" at bounding box center [565, 352] width 160 height 91
click at [0, 0] on input "Moderate" at bounding box center [0, 0] width 0 height 0
click at [588, 222] on label "Essential" at bounding box center [565, 246] width 160 height 91
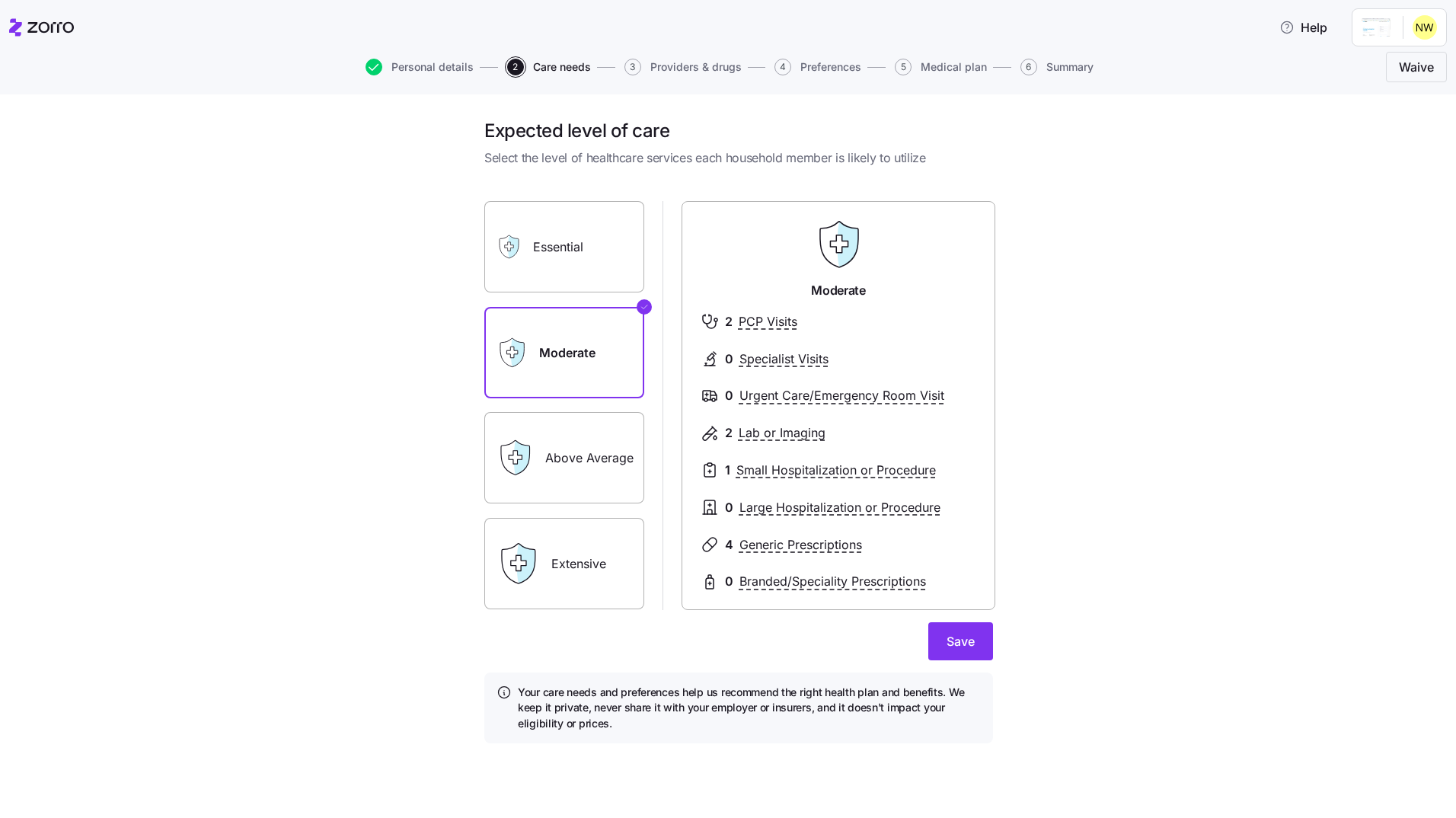
click at [0, 0] on input "Essential" at bounding box center [0, 0] width 0 height 0
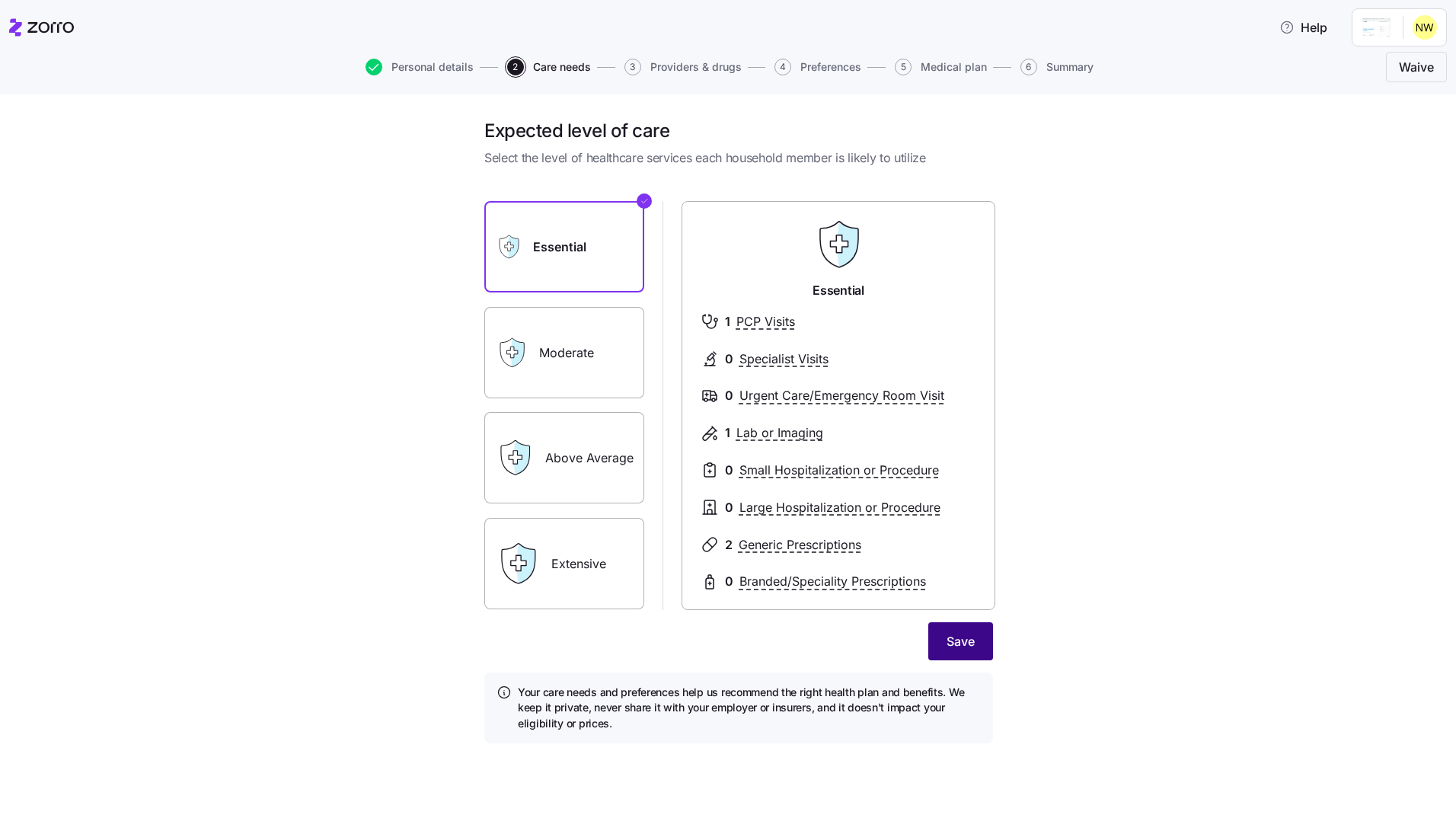
click at [949, 639] on span "Save" at bounding box center [961, 641] width 29 height 18
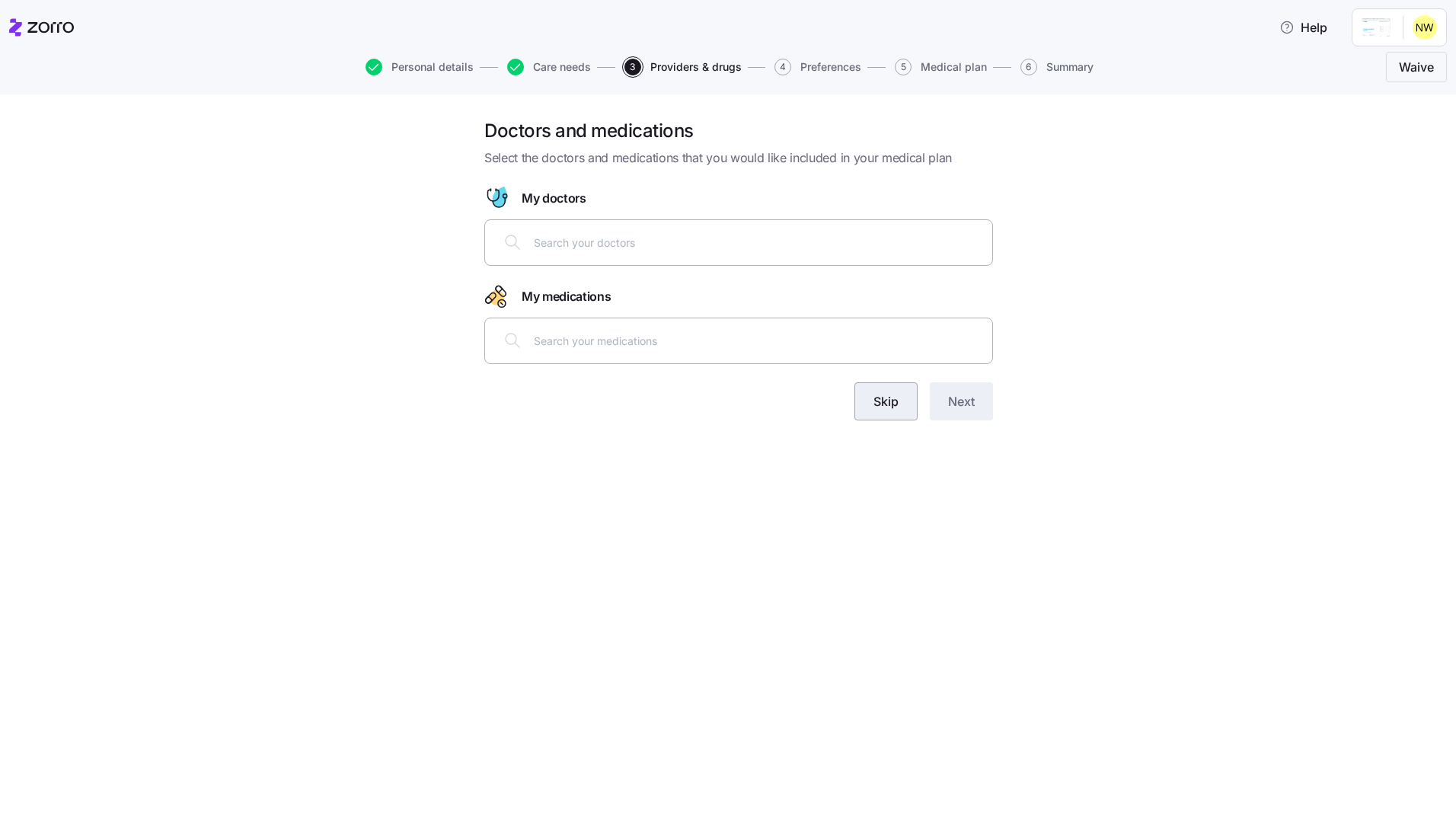
click at [886, 405] on span "Skip" at bounding box center [886, 401] width 25 height 18
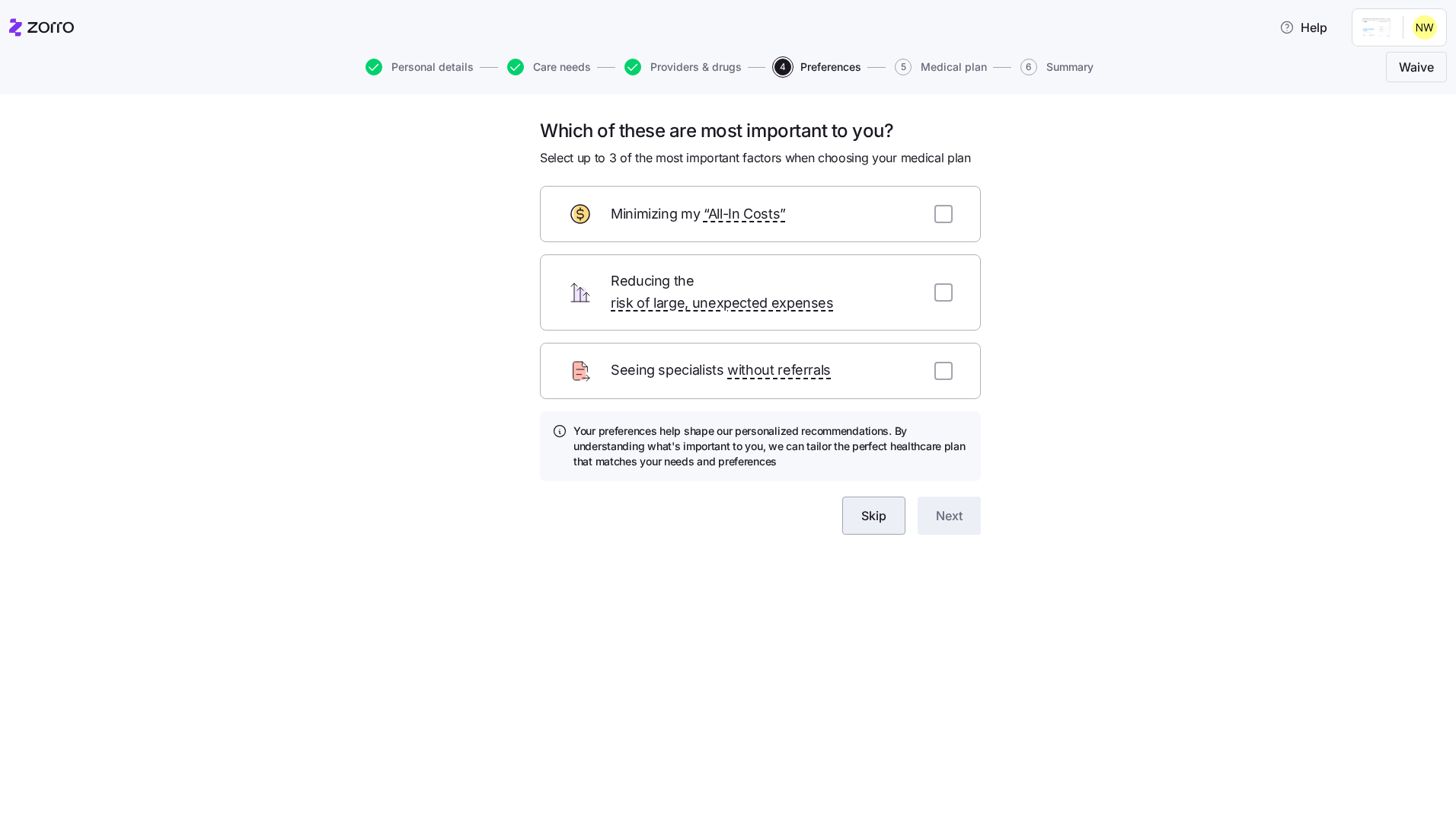
click at [887, 510] on button "Skip" at bounding box center [874, 516] width 63 height 38
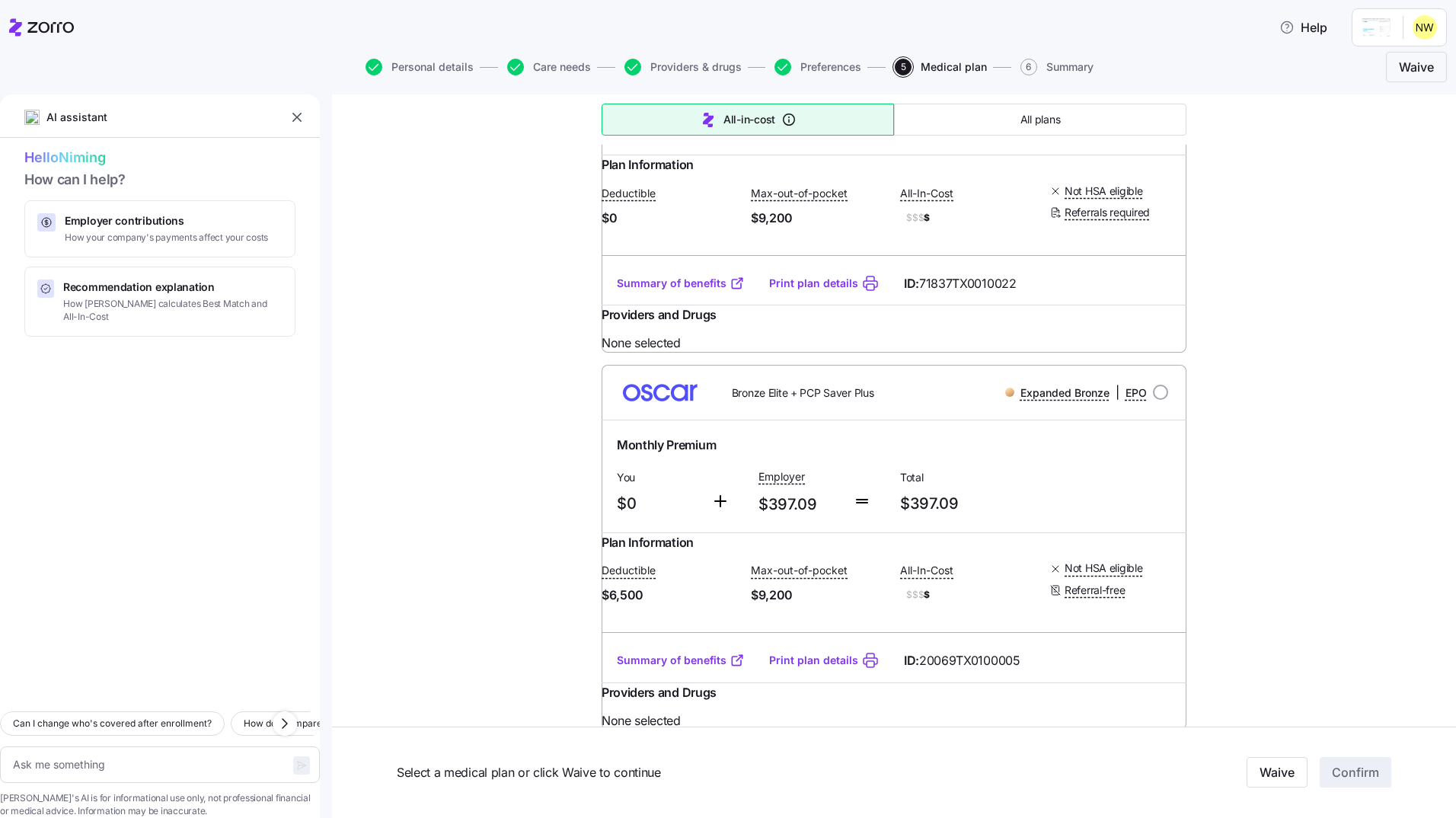
scroll to position [403, 0]
click at [558, 70] on span "Care needs" at bounding box center [561, 67] width 58 height 10
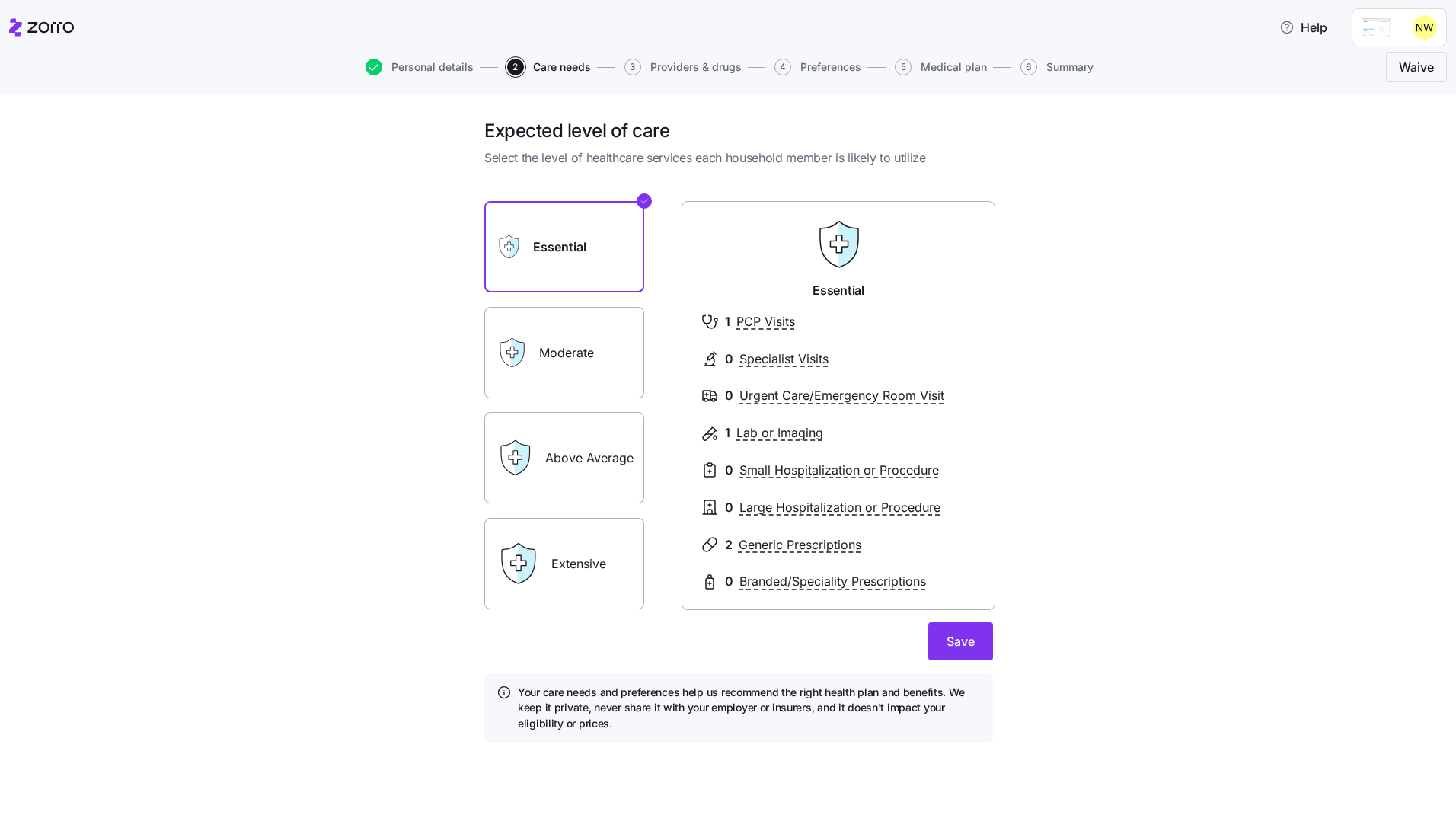
click at [590, 363] on label "Moderate" at bounding box center [565, 352] width 160 height 91
click at [0, 0] on input "Moderate" at bounding box center [0, 0] width 0 height 0
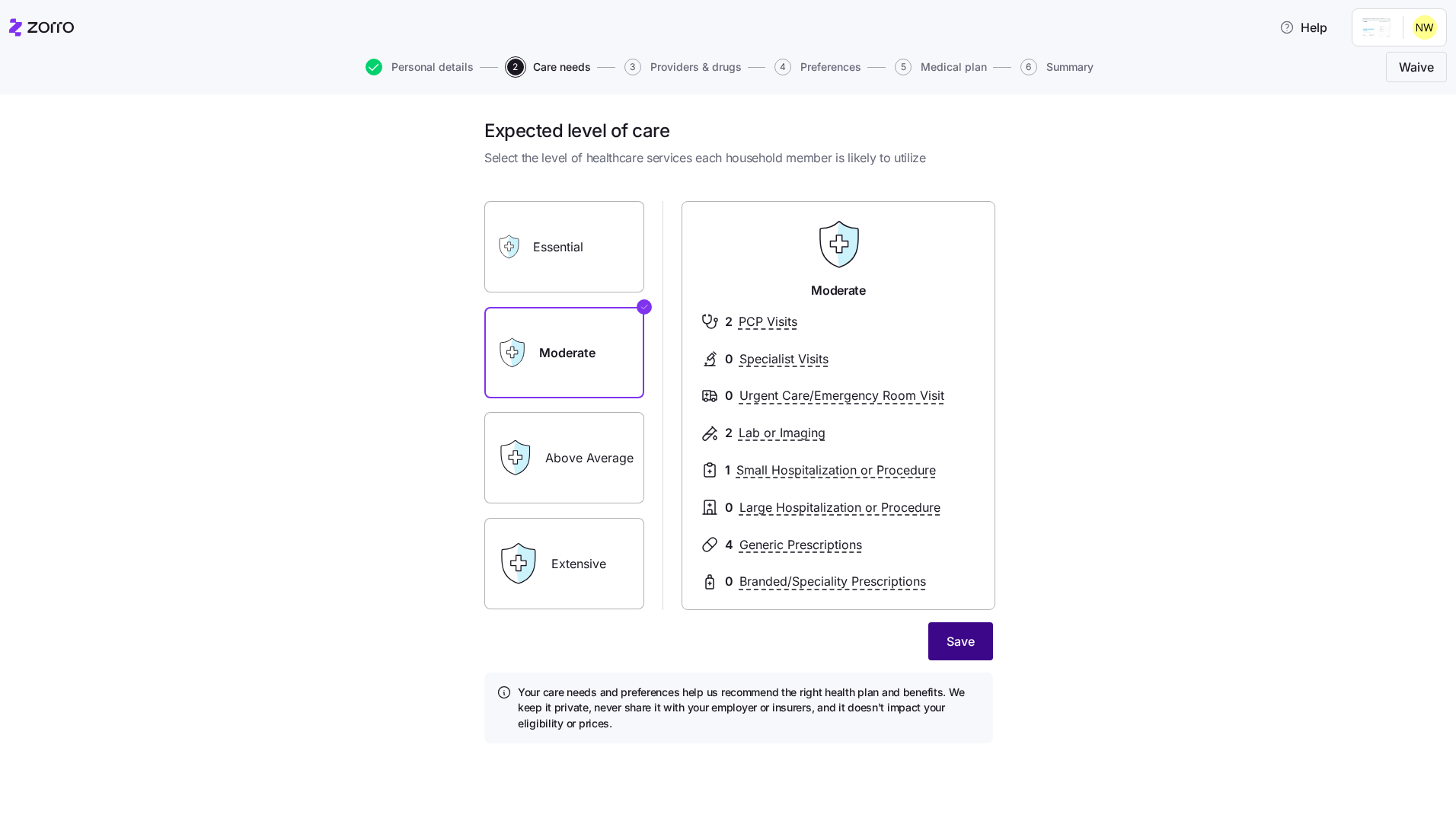
click at [965, 655] on button "Save" at bounding box center [961, 641] width 65 height 38
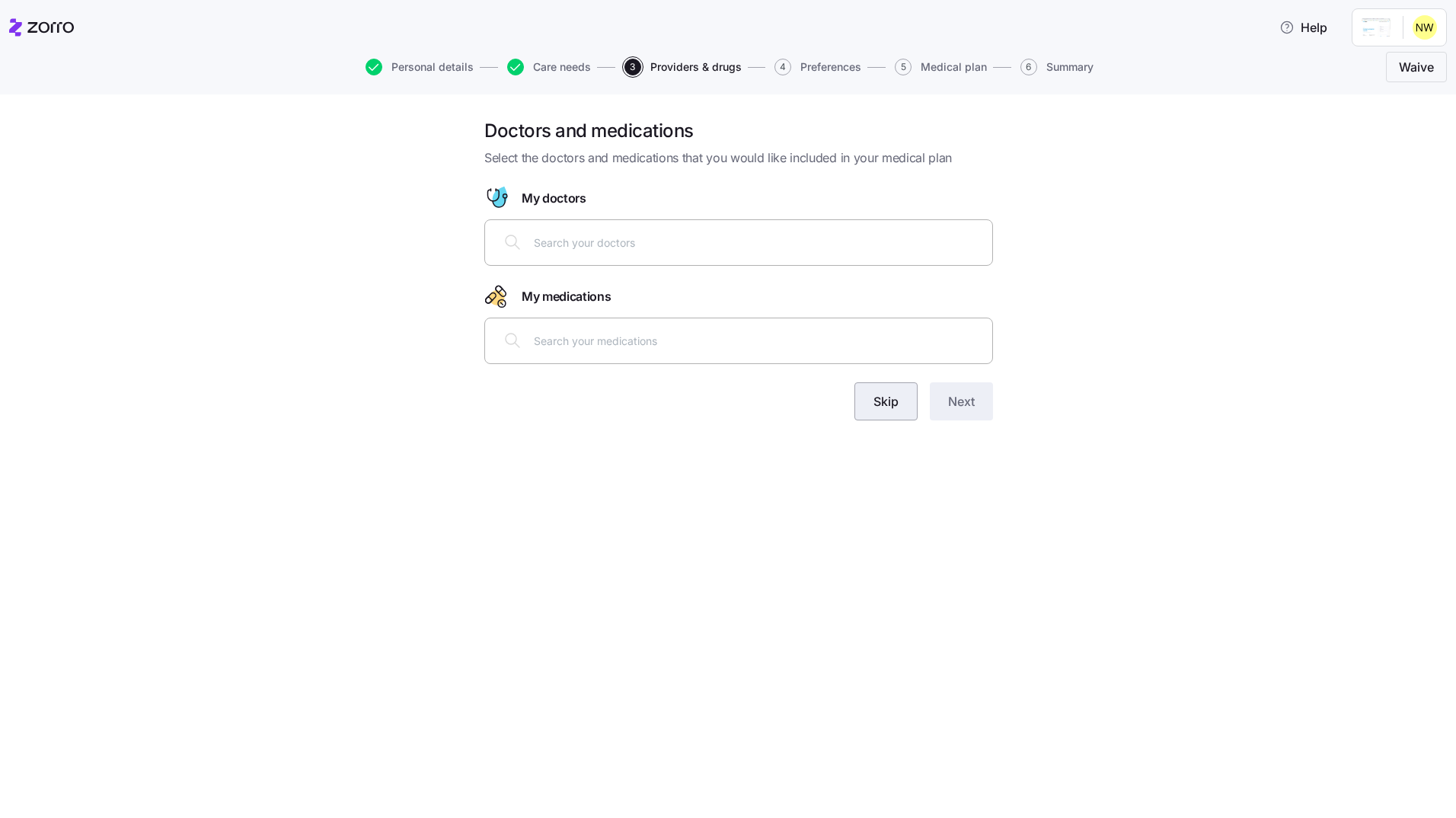
click at [880, 397] on span "Skip" at bounding box center [886, 401] width 25 height 18
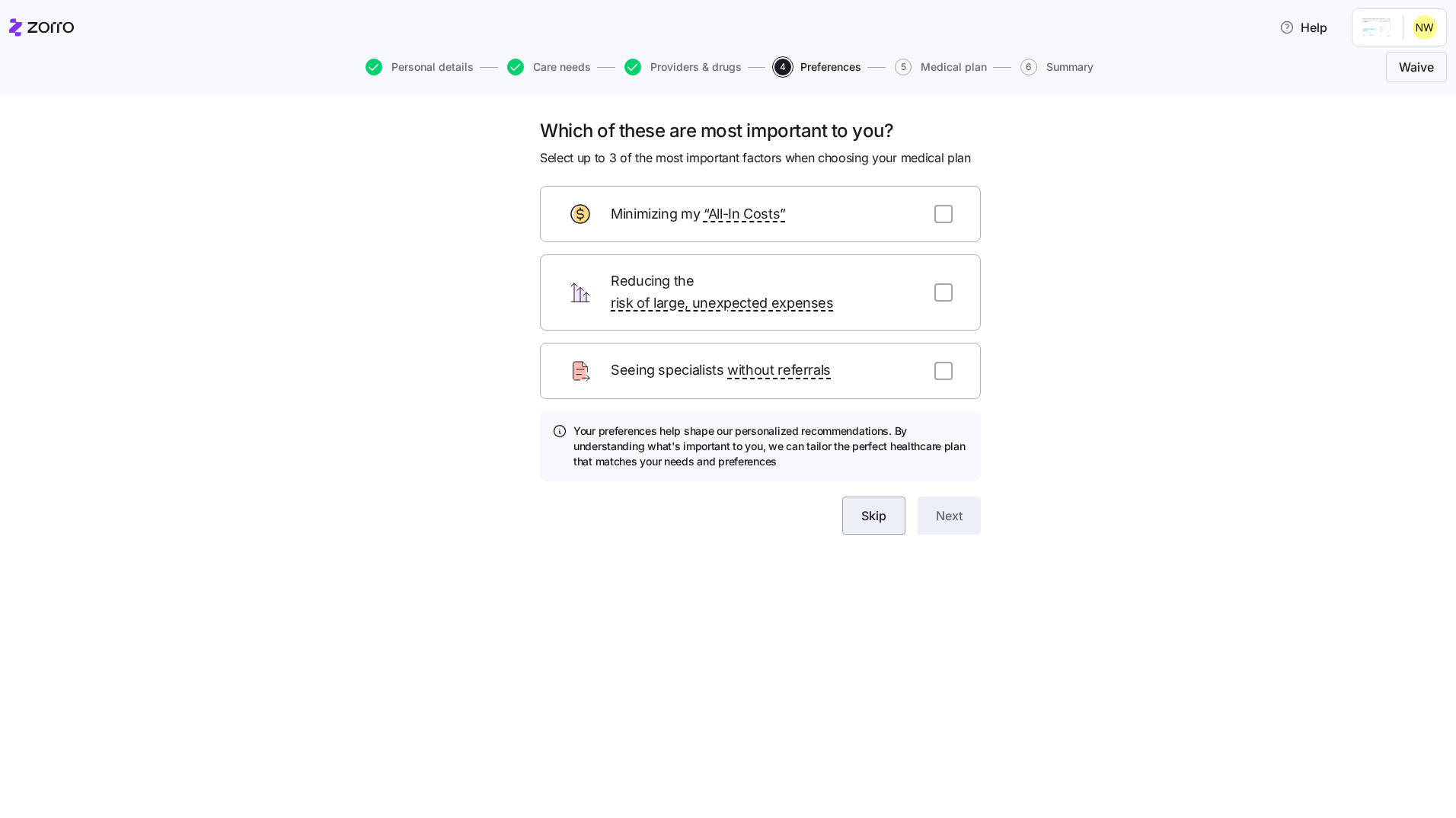
click at [884, 512] on button "Skip" at bounding box center [874, 516] width 63 height 38
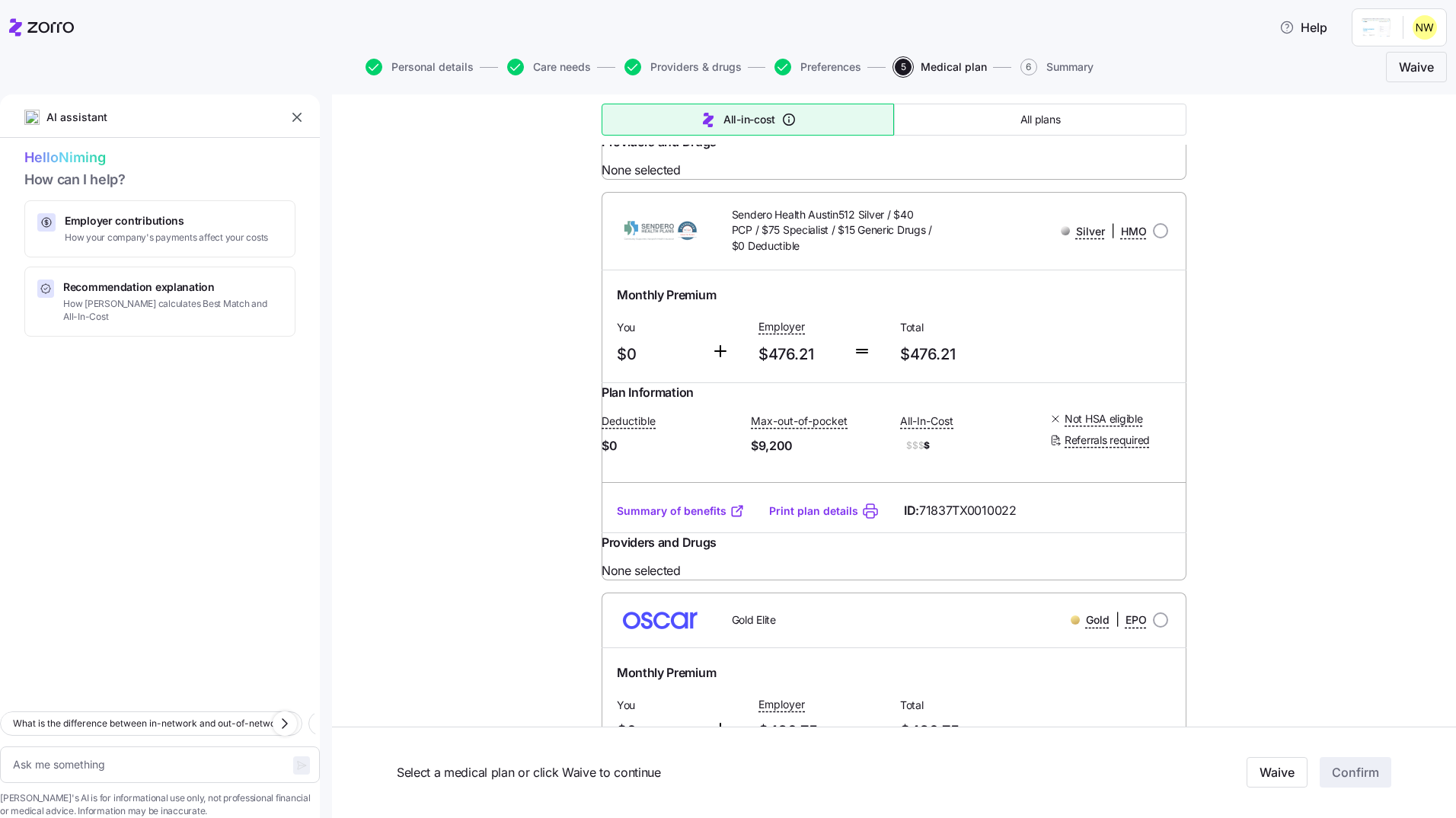
scroll to position [942, 0]
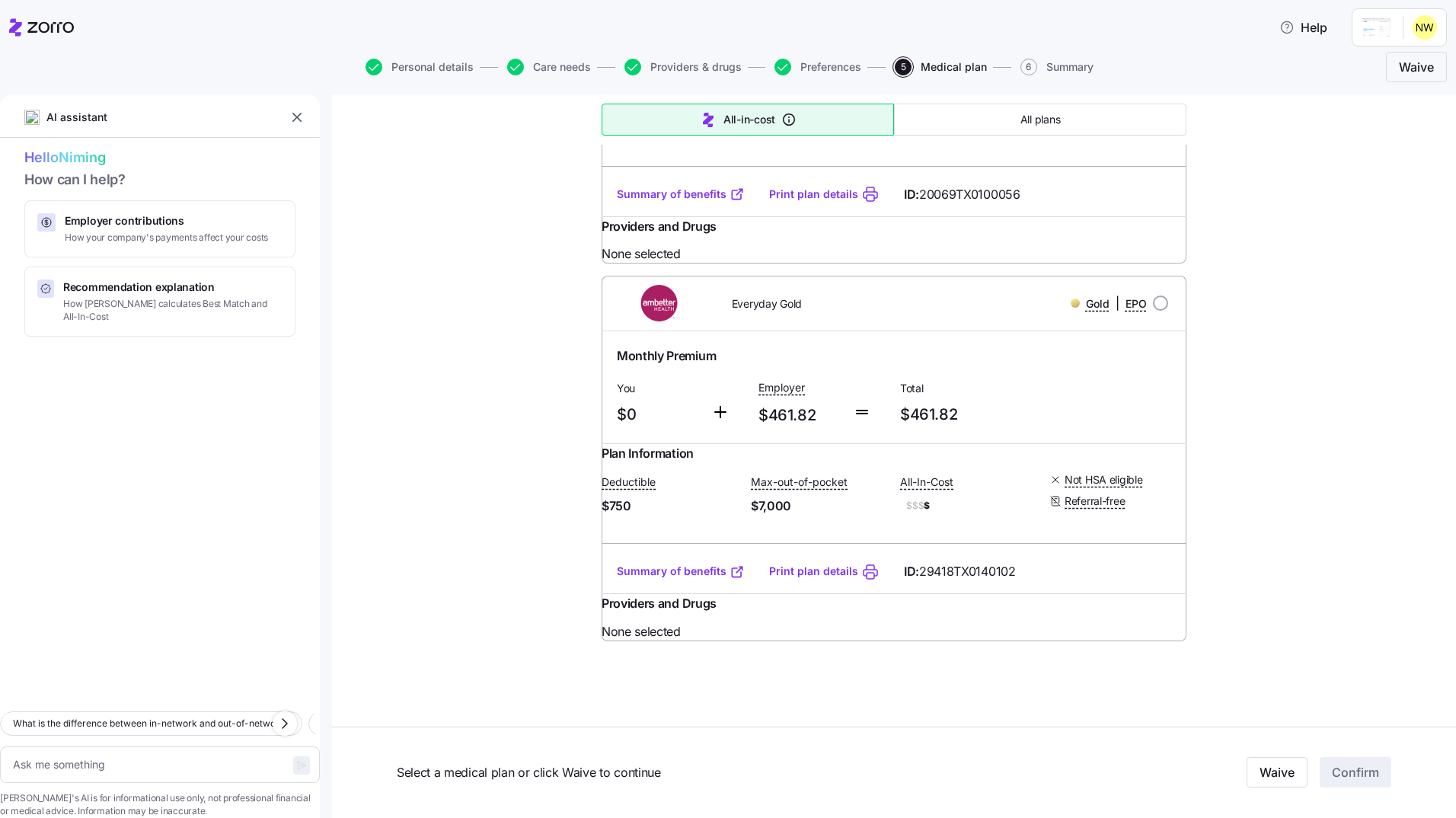
type textarea "x"
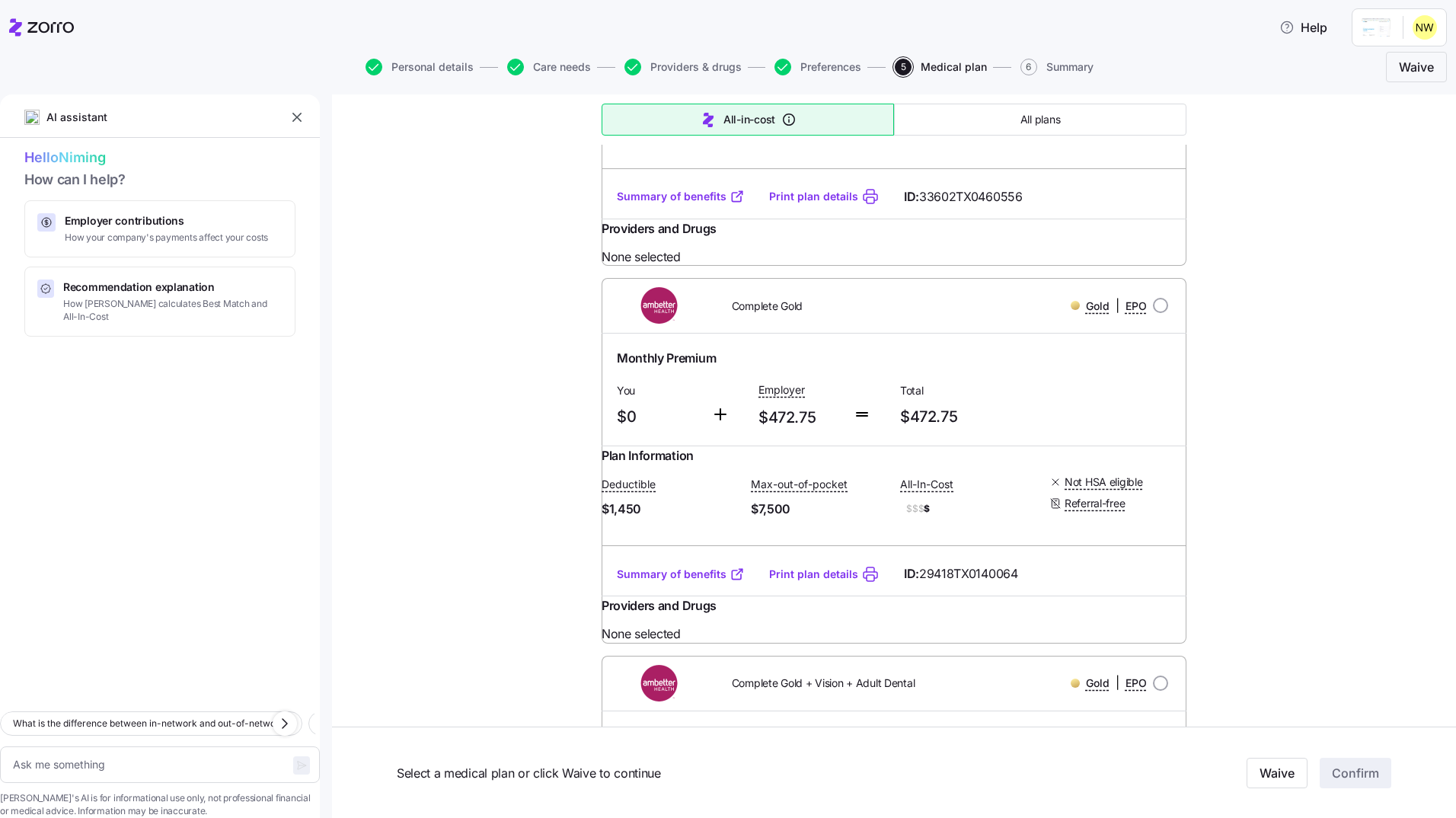
scroll to position [2762, 0]
radio input "true"
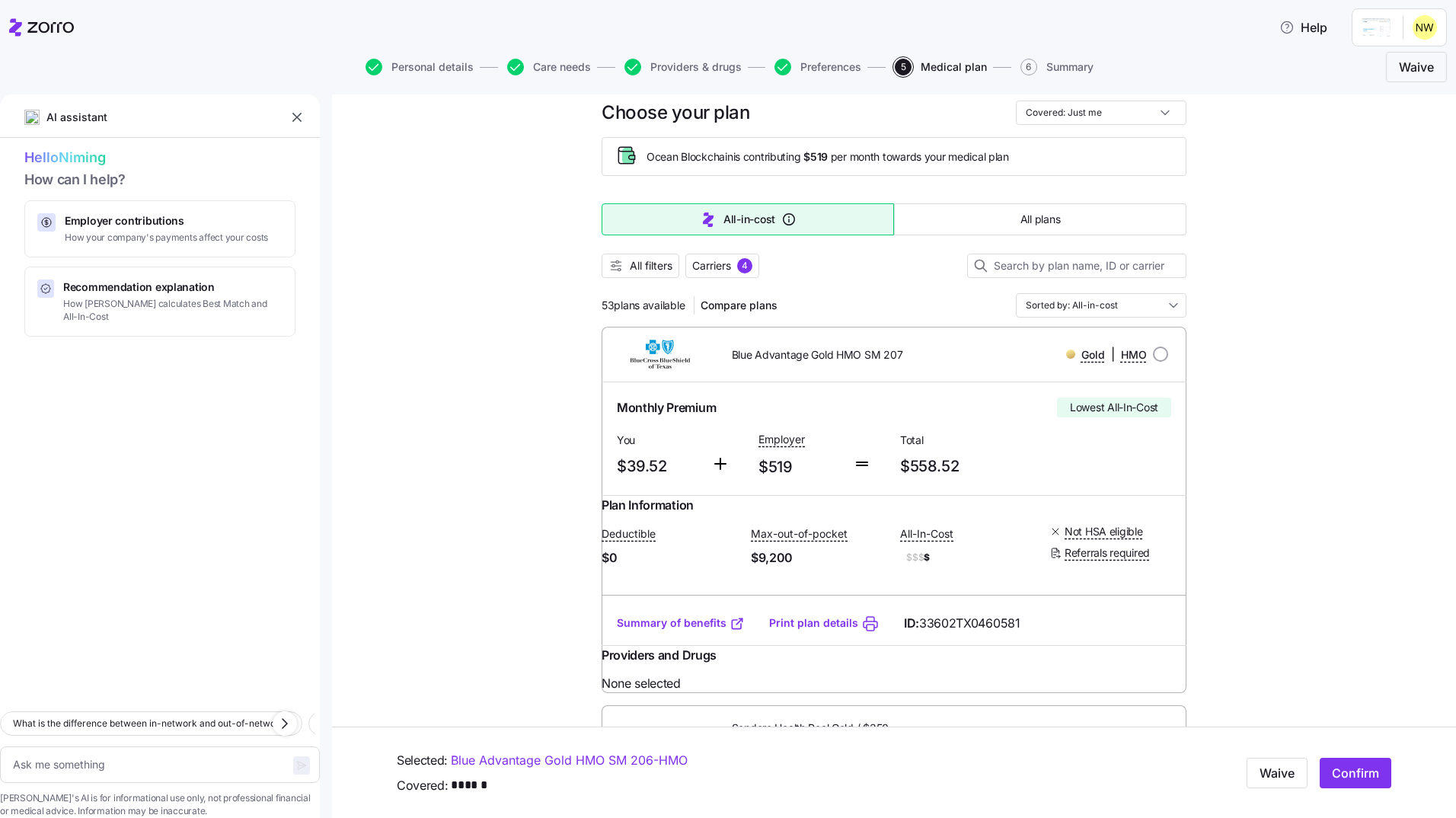
scroll to position [0, 0]
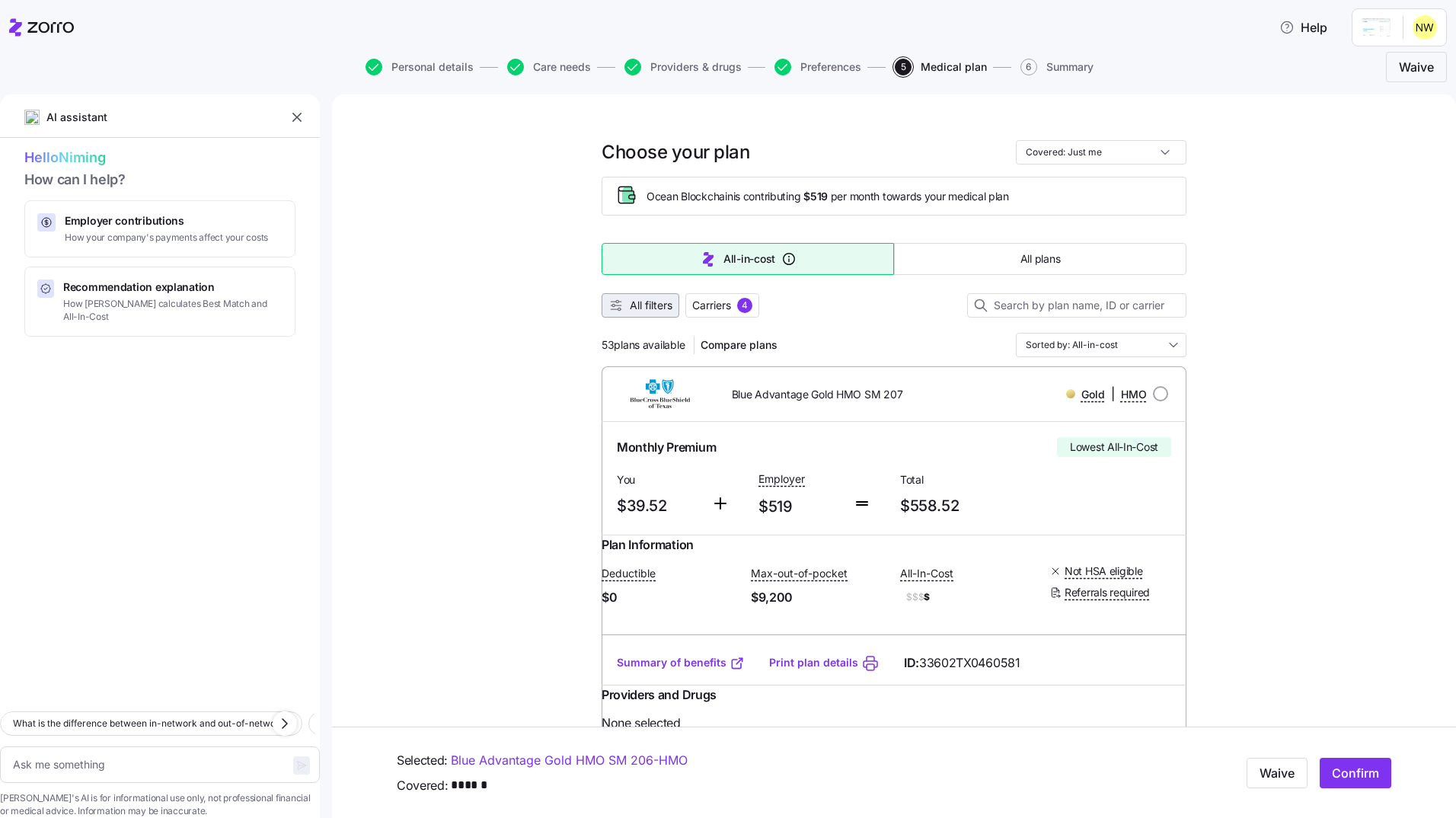
click at [655, 301] on span "All filters" at bounding box center [651, 305] width 43 height 15
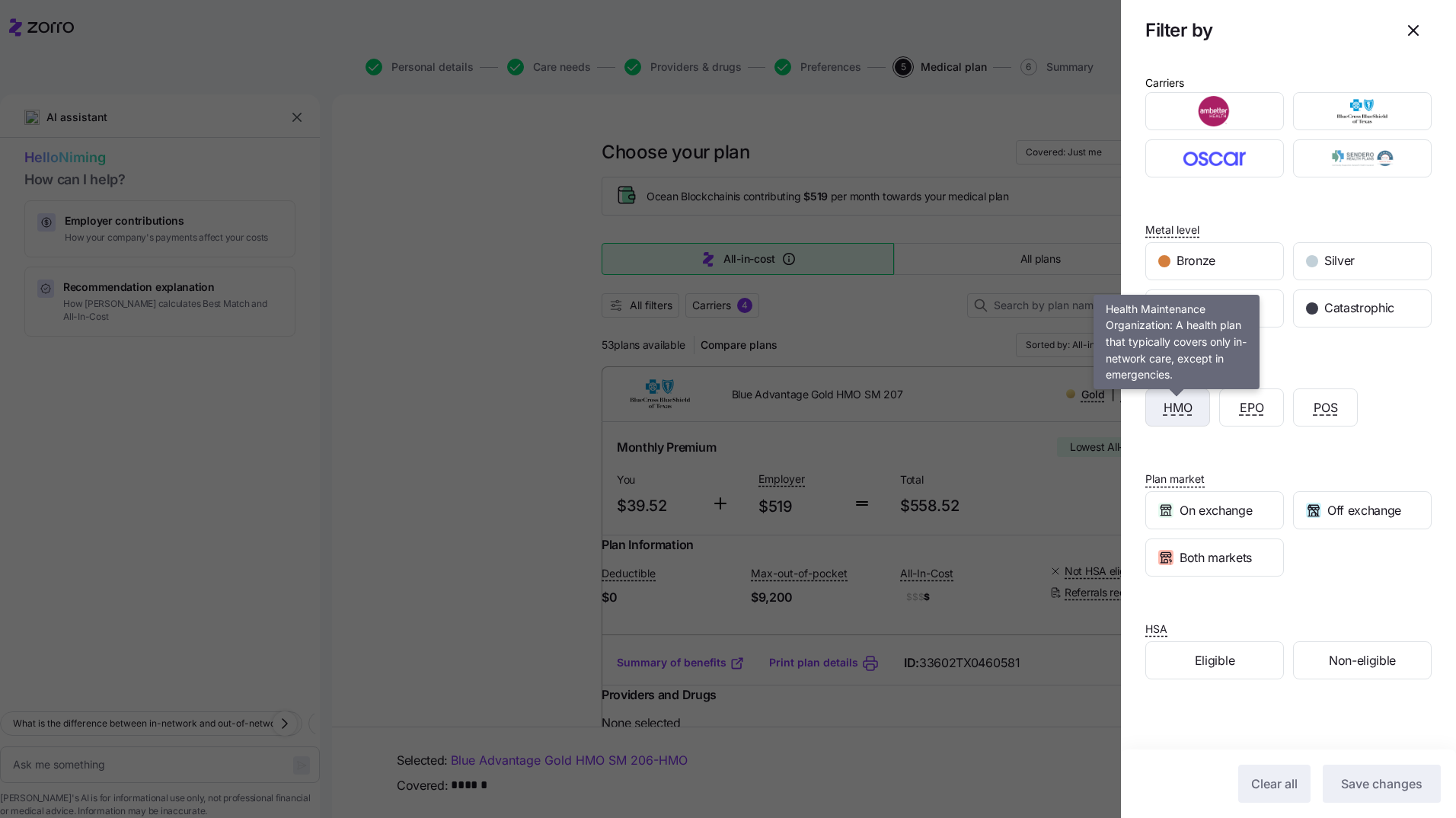
click at [1184, 415] on span "HMO" at bounding box center [1178, 408] width 29 height 19
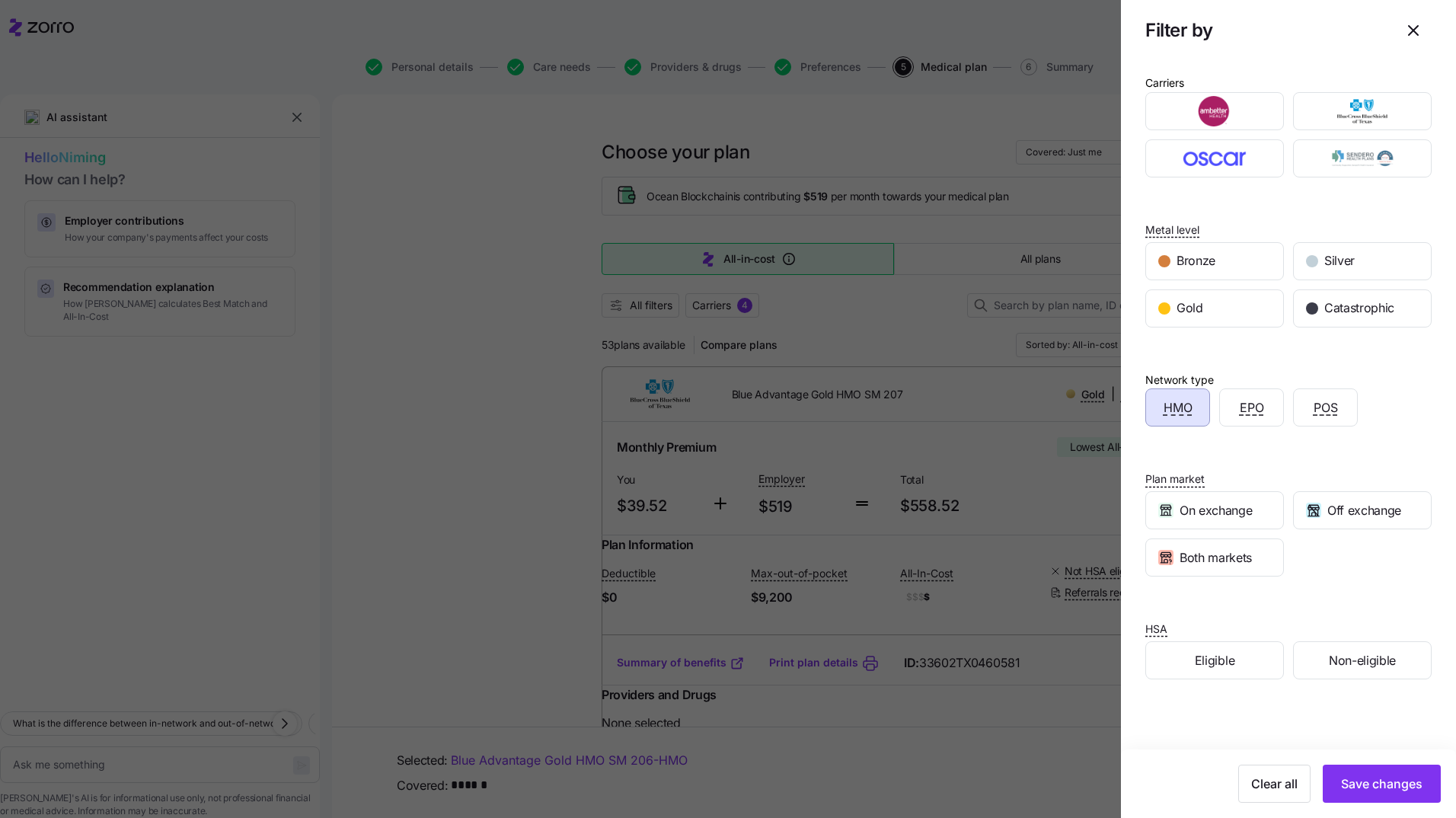
scroll to position [10, 0]
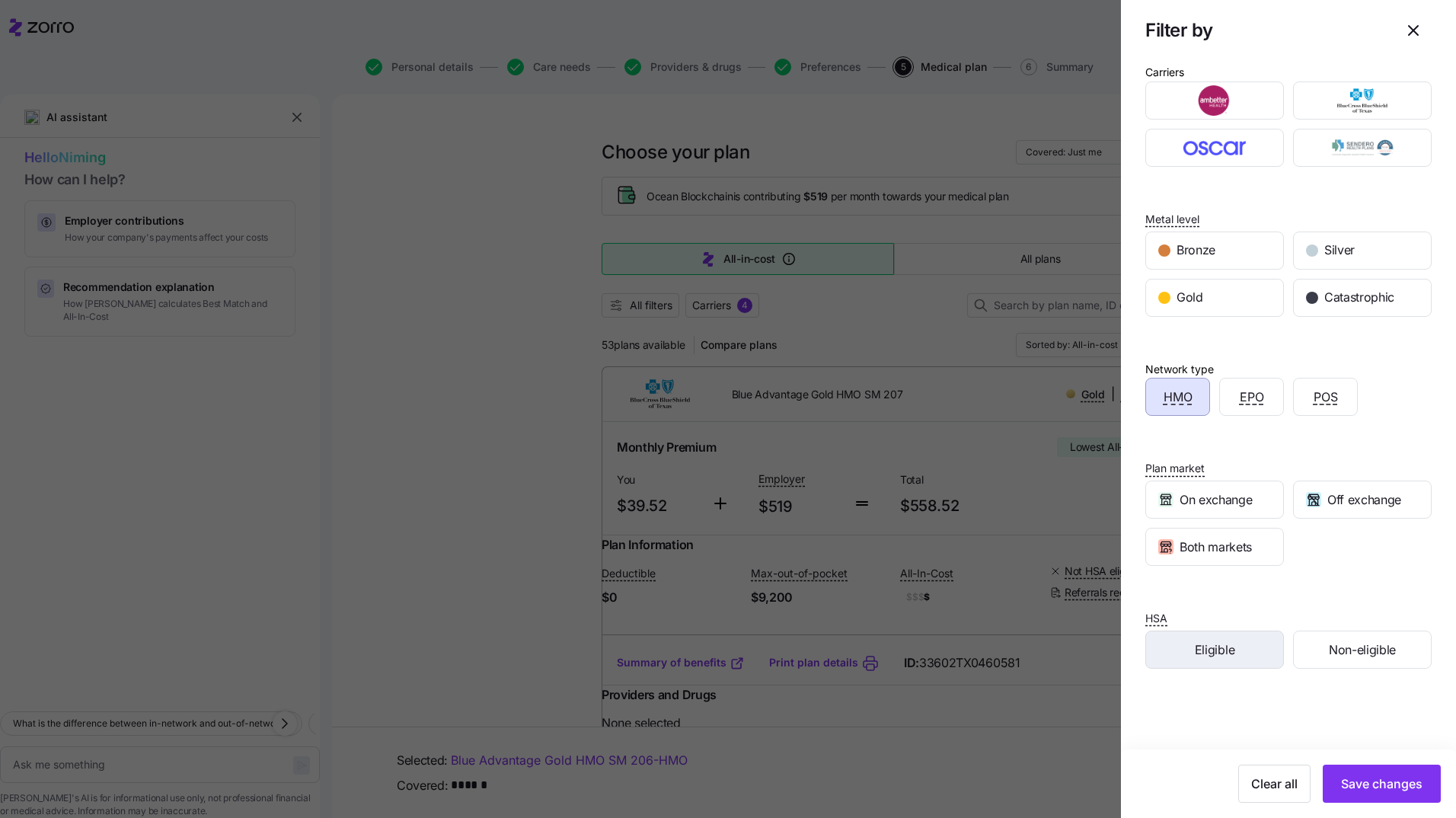
click at [1230, 651] on span "Eligible" at bounding box center [1215, 650] width 40 height 19
click at [1226, 660] on div "Eligible" at bounding box center [1215, 649] width 137 height 36
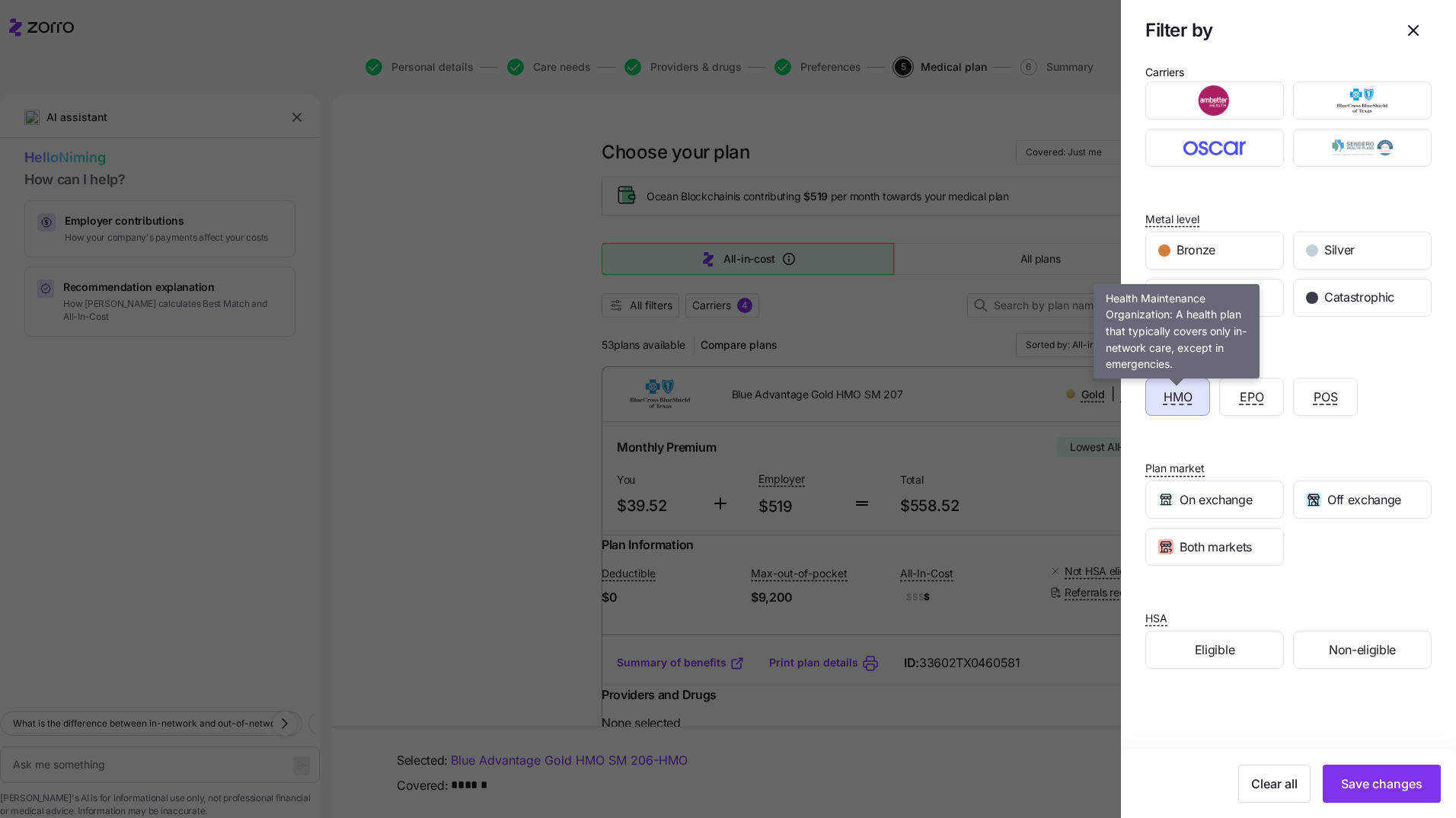
click at [1186, 390] on span "HMO" at bounding box center [1178, 398] width 29 height 19
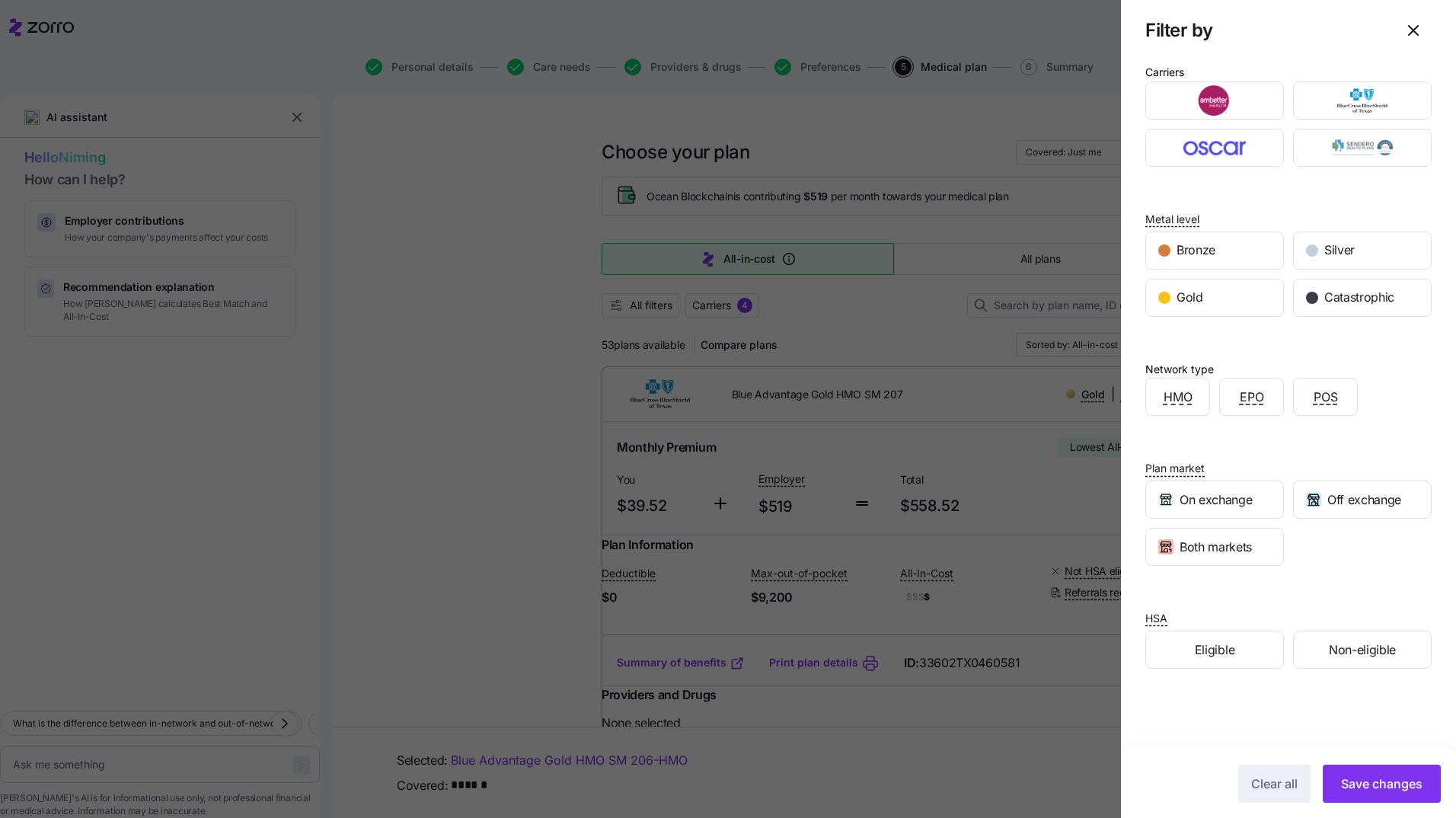
click at [1014, 405] on div at bounding box center [728, 409] width 1456 height 818
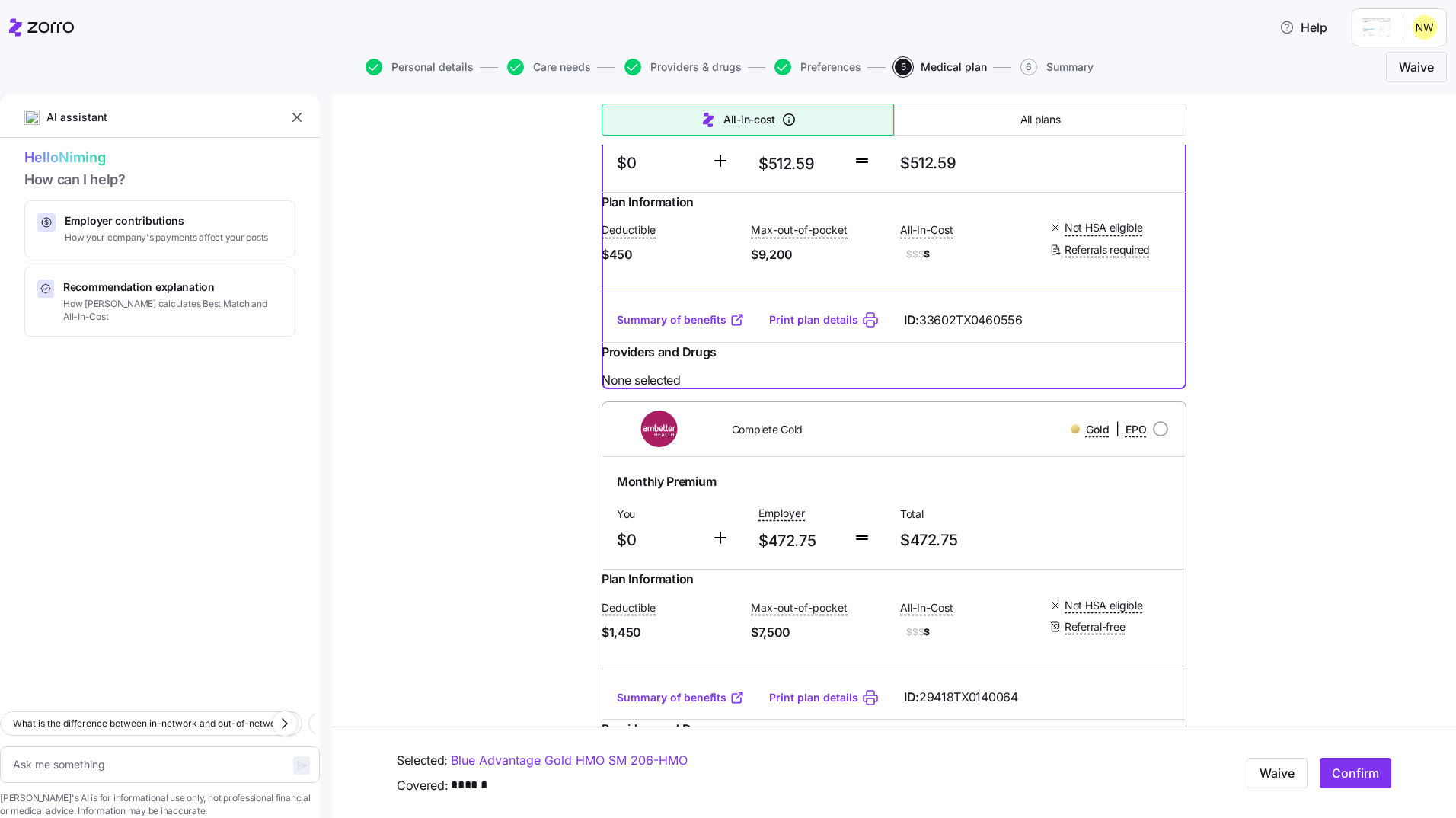
scroll to position [2643, 0]
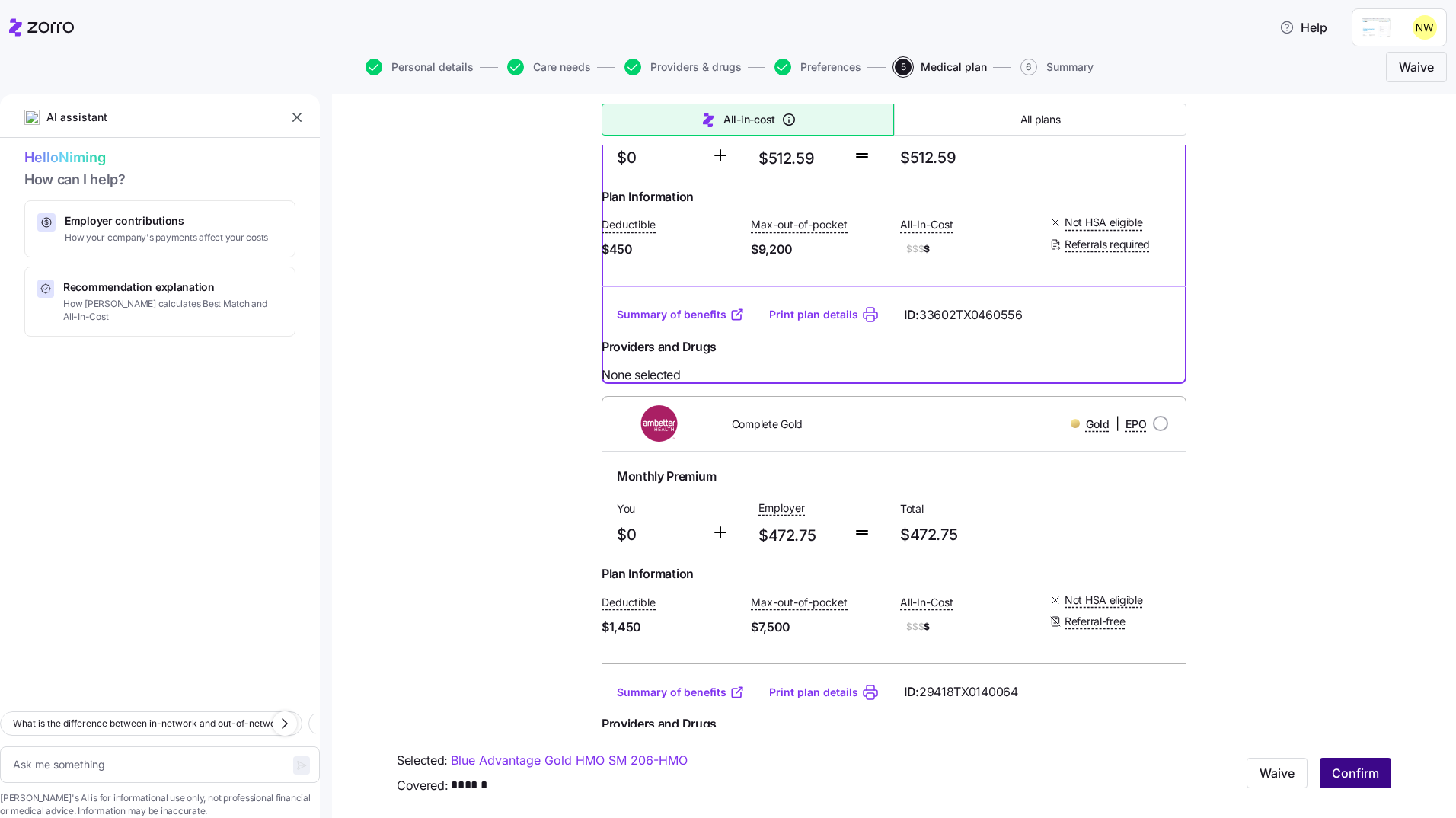
click at [1363, 770] on span "Confirm" at bounding box center [1355, 773] width 48 height 18
type textarea "x"
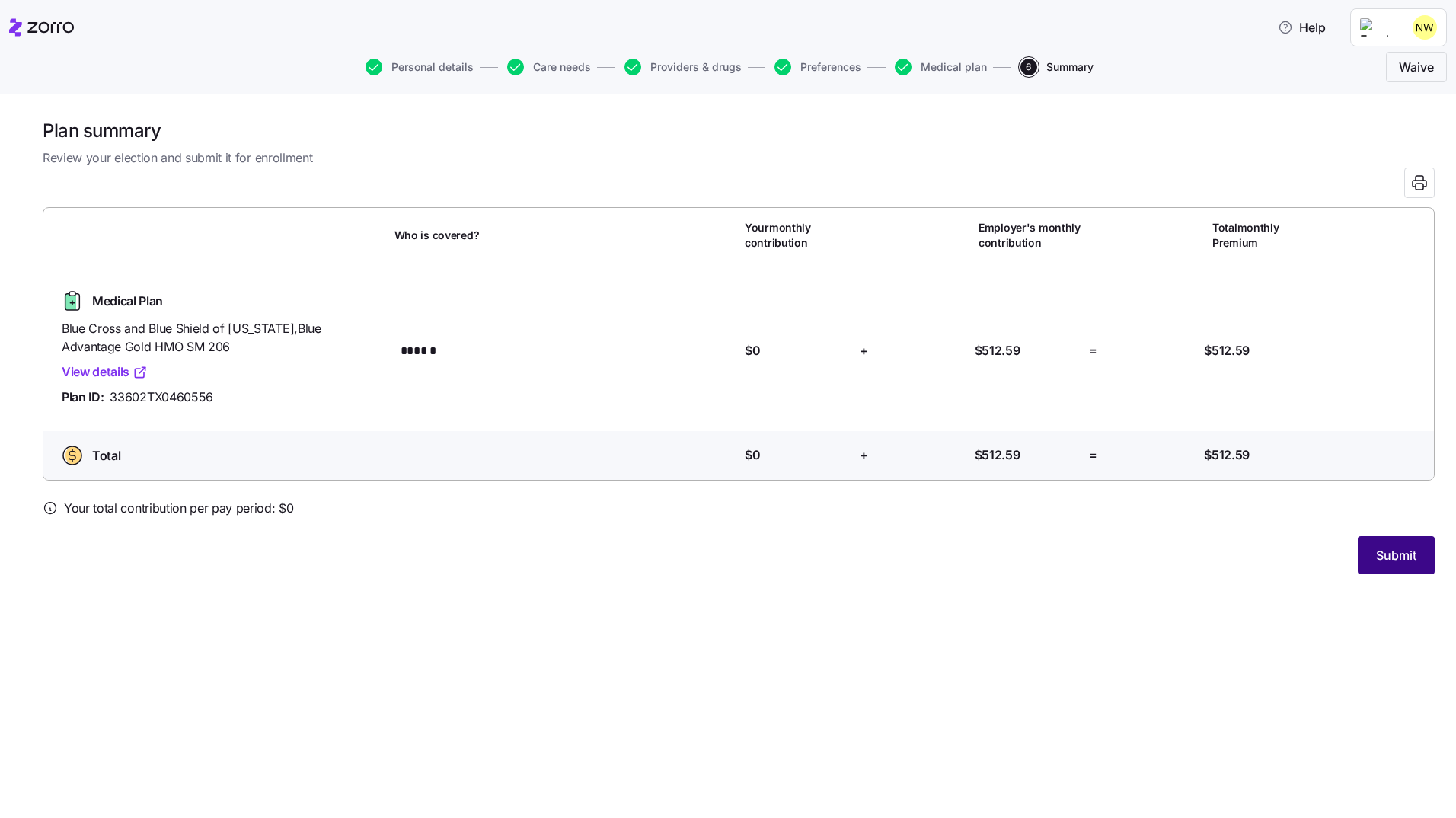
click at [1401, 549] on span "Submit" at bounding box center [1396, 555] width 40 height 18
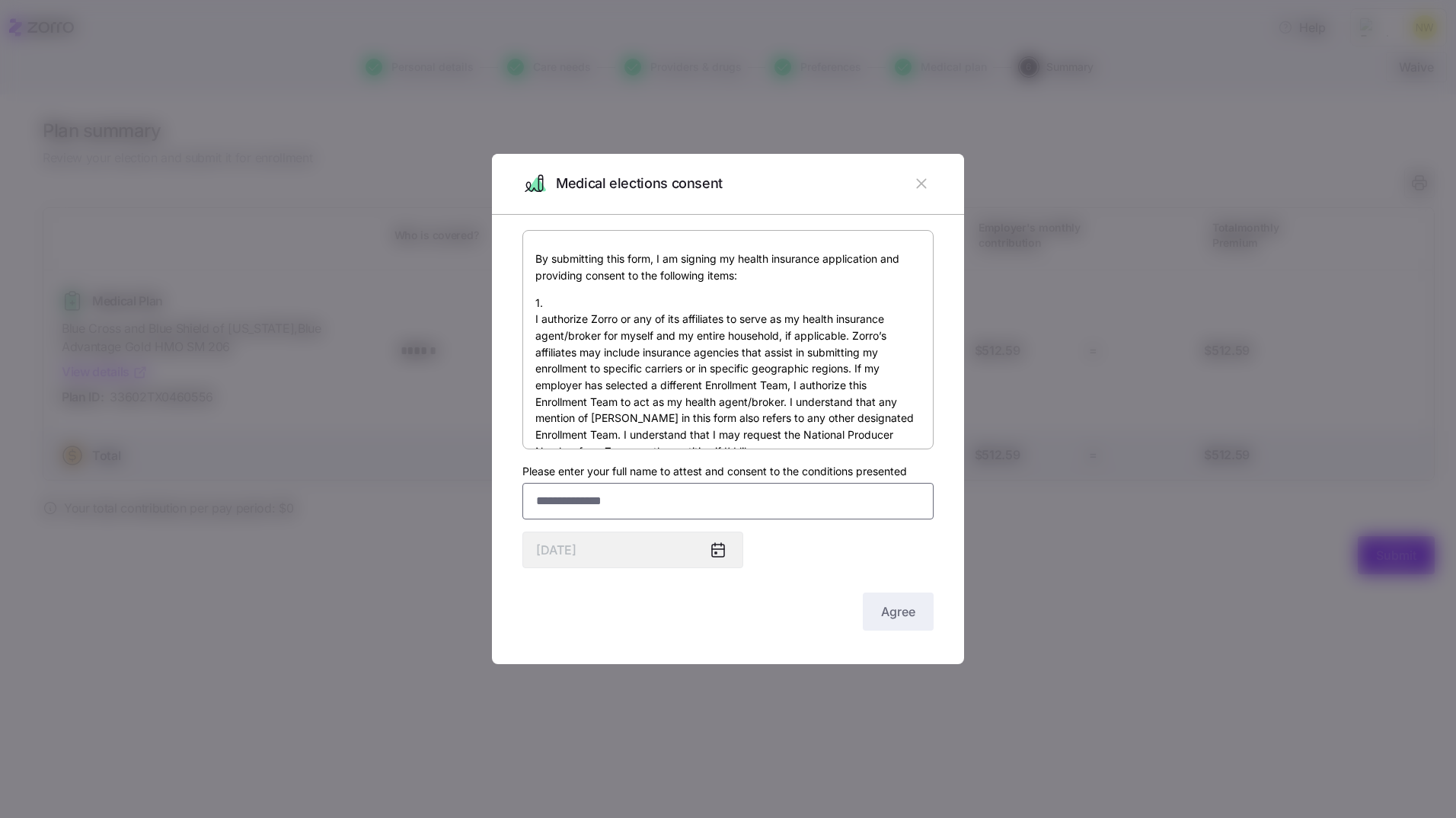
click at [679, 490] on input "Please enter your full name to attest and consent to the conditions presented" at bounding box center [728, 501] width 411 height 36
type input "**********"
click at [890, 603] on span "Agree" at bounding box center [898, 611] width 34 height 18
